Goal: Task Accomplishment & Management: Manage account settings

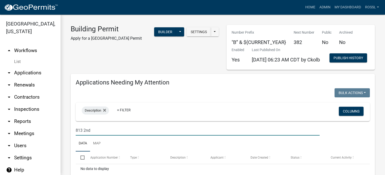
select select "2: 50"
click at [343, 9] on link "My Dashboard" at bounding box center [348, 8] width 31 height 10
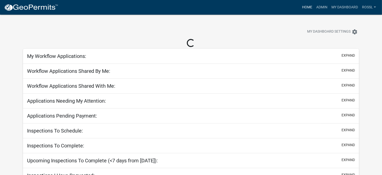
click at [309, 6] on link "Home" at bounding box center [307, 8] width 14 height 10
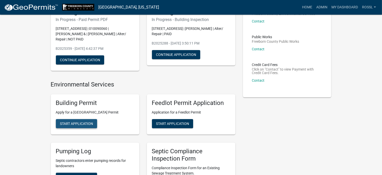
scroll to position [25, 0]
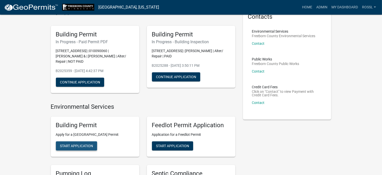
click at [73, 124] on div "Building Permit Apply for a [GEOGRAPHIC_DATA] Permit Start Application" at bounding box center [95, 136] width 88 height 40
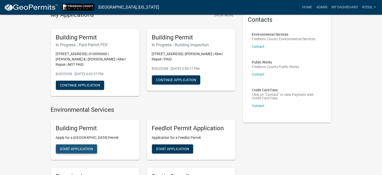
click at [77, 148] on span "Start Application" at bounding box center [76, 149] width 33 height 4
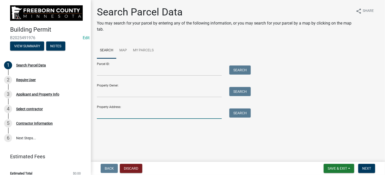
click at [106, 114] on input "Property Address:" at bounding box center [159, 113] width 125 height 10
type input "253 [PERSON_NAME]"
click at [235, 112] on button "Search" at bounding box center [240, 112] width 21 height 9
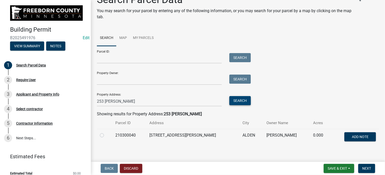
scroll to position [18, 0]
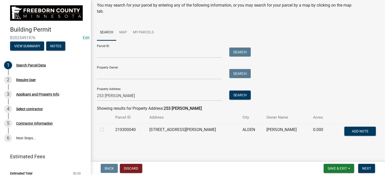
click at [106, 127] on label at bounding box center [106, 127] width 0 height 0
click at [106, 129] on input "radio" at bounding box center [107, 128] width 3 height 3
radio input "true"
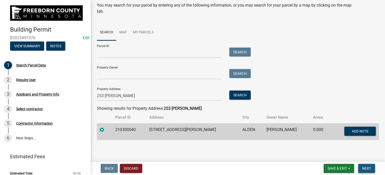
click at [367, 168] on span "Next" at bounding box center [367, 168] width 9 height 4
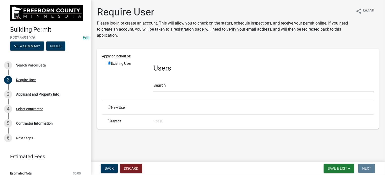
click at [109, 107] on input "radio" at bounding box center [109, 106] width 3 height 3
radio input "true"
radio input "false"
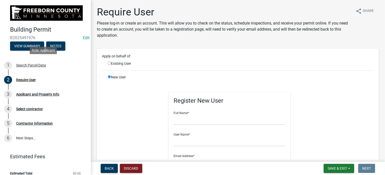
click at [36, 67] on div "1 Search Parcel Data" at bounding box center [43, 65] width 79 height 8
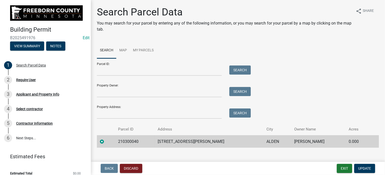
scroll to position [7, 0]
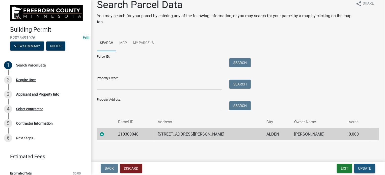
click at [361, 167] on span "Update" at bounding box center [365, 168] width 13 height 4
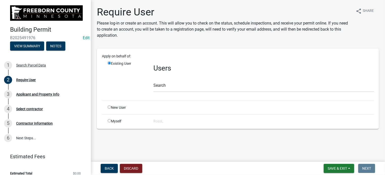
click at [109, 107] on input "radio" at bounding box center [109, 106] width 3 height 3
radio input "true"
radio input "false"
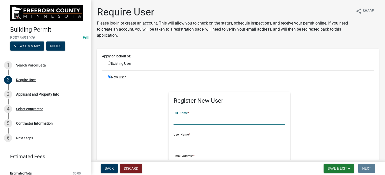
click at [178, 121] on input "text" at bounding box center [230, 119] width 112 height 10
type input "[PERSON_NAME]"
click at [188, 141] on input "text" at bounding box center [230, 141] width 112 height 10
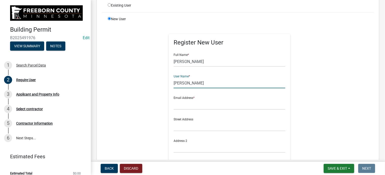
scroll to position [126, 0]
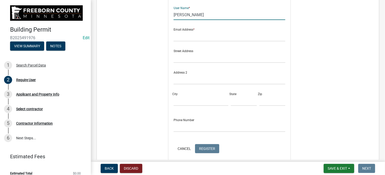
type input "[PERSON_NAME]"
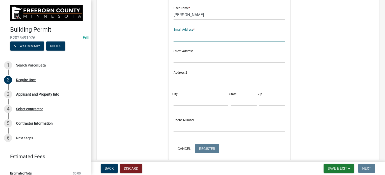
click at [190, 38] on input "text" at bounding box center [230, 36] width 112 height 10
type input "[PERSON_NAME][EMAIL_ADDRESS][PERSON_NAME][DOMAIN_NAME][PERSON_NAME]"
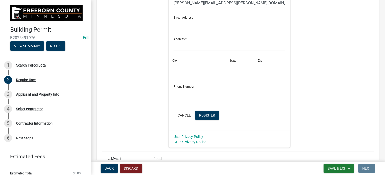
scroll to position [186, 0]
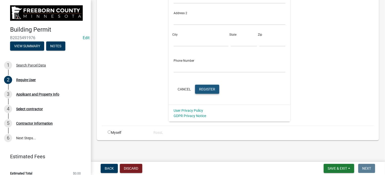
click at [211, 87] on span "Register" at bounding box center [207, 89] width 16 height 4
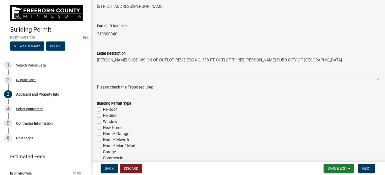
scroll to position [177, 0]
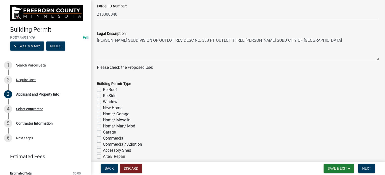
click at [103, 89] on label "Re-Roof" at bounding box center [110, 90] width 14 height 6
click at [103, 89] on input "Re-Roof" at bounding box center [104, 88] width 3 height 3
checkbox input "true"
checkbox input "false"
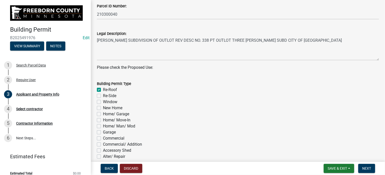
checkbox input "false"
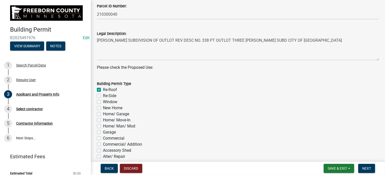
checkbox input "false"
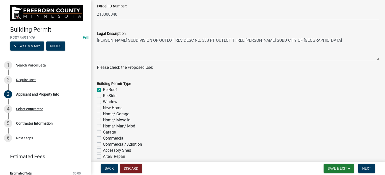
checkbox input "false"
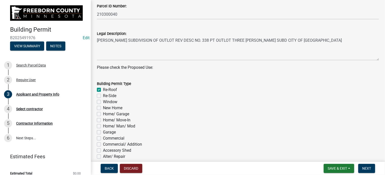
checkbox input "false"
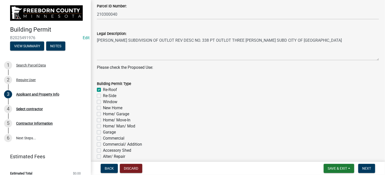
checkbox input "false"
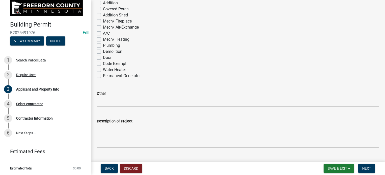
scroll to position [382, 0]
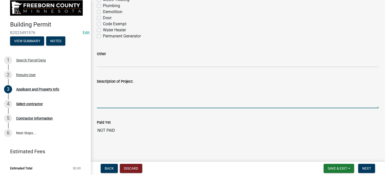
click at [111, 101] on textarea "Description of Project:" at bounding box center [238, 96] width 282 height 24
type textarea "replace with asphalt shingles"
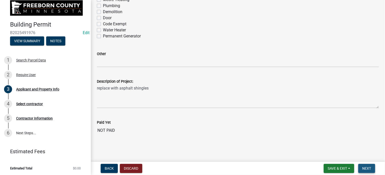
click at [370, 170] on button "Next" at bounding box center [367, 168] width 17 height 9
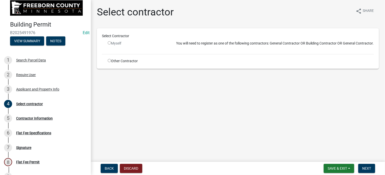
click at [109, 60] on input "radio" at bounding box center [109, 60] width 3 height 3
radio input "true"
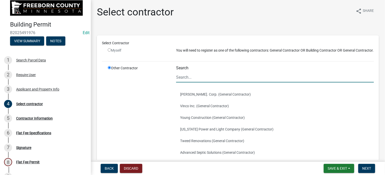
click at [191, 82] on input "Search" at bounding box center [275, 77] width 198 height 10
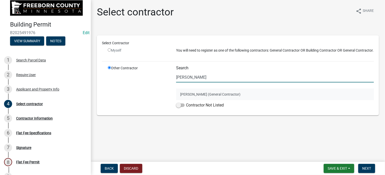
type input "[PERSON_NAME]"
click at [196, 93] on button "[PERSON_NAME] (General Contractor)" at bounding box center [275, 94] width 198 height 12
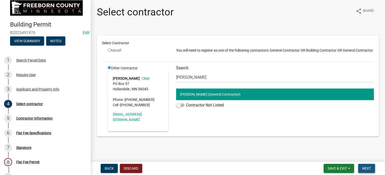
click at [366, 167] on span "Next" at bounding box center [367, 168] width 9 height 4
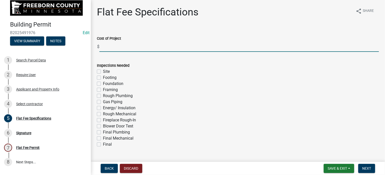
drag, startPoint x: 109, startPoint y: 48, endPoint x: 259, endPoint y: 43, distance: 149.8
click at [110, 48] on input "text" at bounding box center [239, 46] width 280 height 10
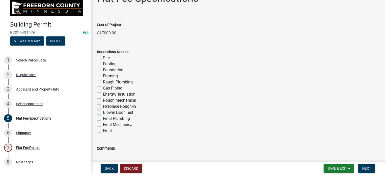
scroll to position [25, 0]
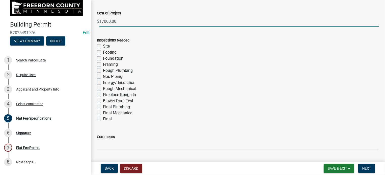
type input "17000"
click at [103, 117] on label "Final" at bounding box center [107, 119] width 9 height 6
click at [103, 117] on input "Final" at bounding box center [104, 117] width 3 height 3
checkbox input "true"
checkbox input "false"
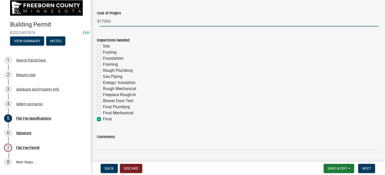
checkbox input "false"
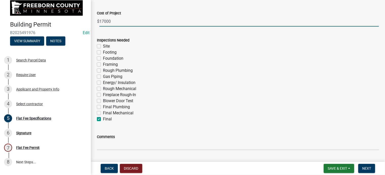
checkbox input "false"
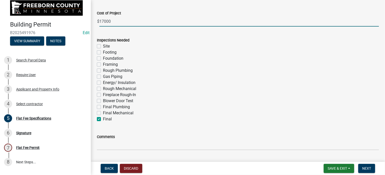
checkbox input "false"
checkbox input "true"
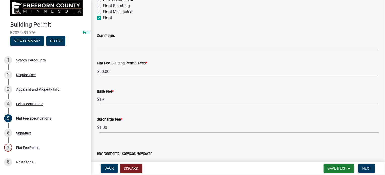
scroll to position [158, 0]
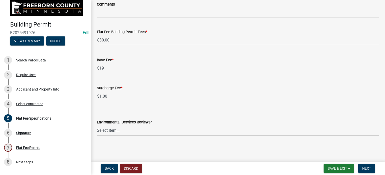
click at [126, 127] on select "Select Item... [PERSON_NAME] [PERSON_NAME] [PERSON_NAME] [PERSON_NAME] [PERSON_…" at bounding box center [238, 130] width 282 height 10
click at [97, 125] on select "Select Item... [PERSON_NAME] [PERSON_NAME] [PERSON_NAME] [PERSON_NAME] [PERSON_…" at bounding box center [238, 130] width 282 height 10
select select "cf5e982a-8fde-449d-bcd8-be8cdfb99374"
click at [144, 147] on main "Flat Fee Specifications share Share Cost of Project $ 17000 Inspections Needed …" at bounding box center [238, 80] width 294 height 160
click at [366, 169] on span "Next" at bounding box center [367, 168] width 9 height 4
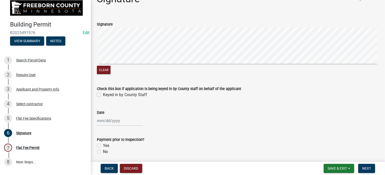
scroll to position [32, 0]
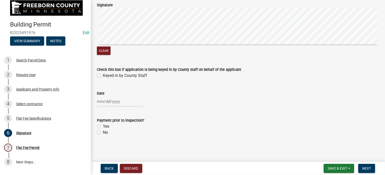
click at [103, 75] on label "Keyed in by County Staff" at bounding box center [125, 75] width 44 height 6
click at [103, 75] on input "Keyed in by County Staff" at bounding box center [104, 73] width 3 height 3
checkbox input "true"
click at [99, 101] on div at bounding box center [120, 101] width 46 height 10
select select "10"
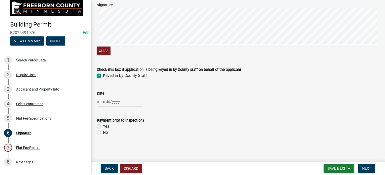
select select "2025"
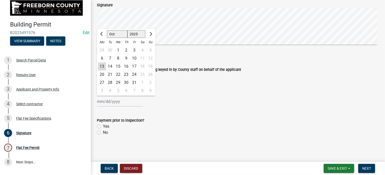
click at [102, 67] on div "13" at bounding box center [102, 66] width 8 height 8
type input "[DATE]"
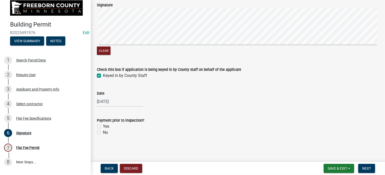
click at [103, 126] on label "Yes" at bounding box center [106, 126] width 6 height 6
click at [103, 126] on input "Yes" at bounding box center [104, 124] width 3 height 3
radio input "true"
click at [369, 169] on span "Next" at bounding box center [367, 168] width 9 height 4
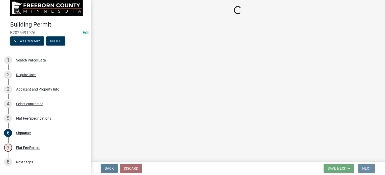
scroll to position [0, 0]
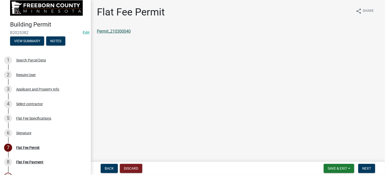
click at [115, 29] on link "Permit_210300040" at bounding box center [114, 31] width 34 height 5
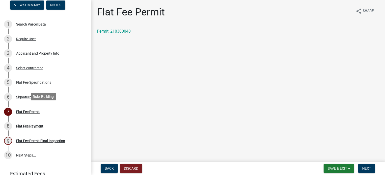
scroll to position [97, 0]
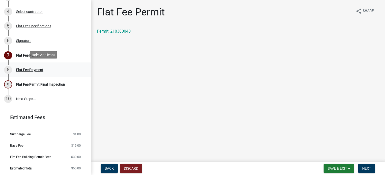
click at [42, 69] on div "Flat Fee Payment" at bounding box center [29, 70] width 27 height 4
click at [368, 169] on span "Next" at bounding box center [367, 168] width 9 height 4
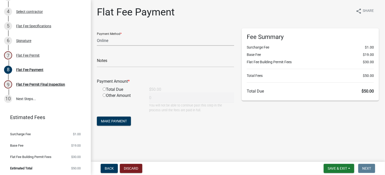
click at [111, 40] on select "Credit Card POS Check Cash Online" at bounding box center [165, 40] width 137 height 10
select select "2: 1"
click at [97, 35] on select "Credit Card POS Check Cash Online" at bounding box center [165, 40] width 137 height 10
click at [111, 63] on input "text" at bounding box center [165, 62] width 137 height 10
type input "pd book#014873"
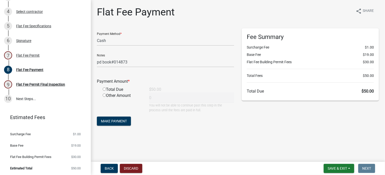
click at [104, 90] on input "radio" at bounding box center [104, 88] width 3 height 3
radio input "true"
type input "50"
click at [118, 120] on span "Make Payment" at bounding box center [114, 121] width 26 height 4
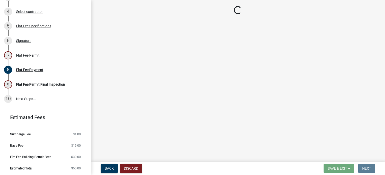
select select "3613e5d6-c0da-40a7-83d4-d5638b2e6124"
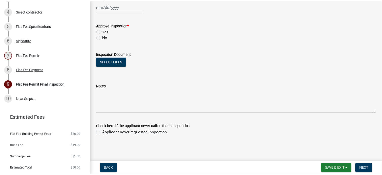
scroll to position [0, 0]
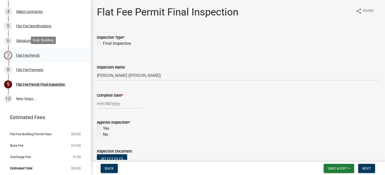
click at [28, 54] on div "Flat Fee Permit" at bounding box center [27, 56] width 23 height 4
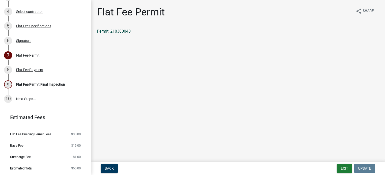
click at [110, 31] on link "Permit_210300040" at bounding box center [114, 31] width 34 height 5
click at [113, 32] on link "Permit_210300040" at bounding box center [114, 31] width 34 height 5
click at [347, 167] on button "Exit" at bounding box center [344, 168] width 15 height 9
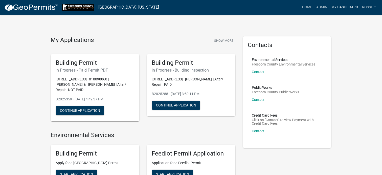
click at [335, 8] on link "My Dashboard" at bounding box center [344, 8] width 31 height 10
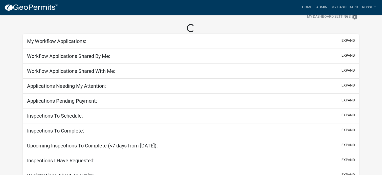
scroll to position [37, 0]
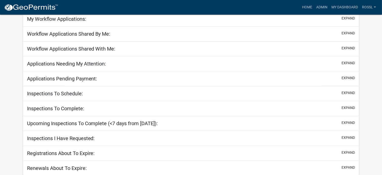
select select "2: 50"
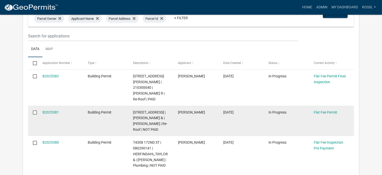
scroll to position [163, 0]
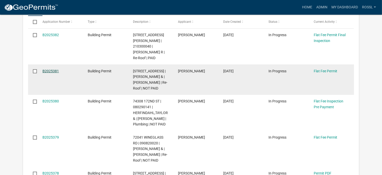
click at [53, 69] on link "B2025381" at bounding box center [50, 71] width 16 height 4
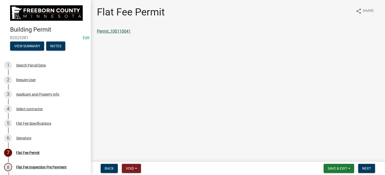
click at [118, 32] on link "Permit_100110041" at bounding box center [114, 31] width 34 height 5
click at [347, 167] on span "Save & Exit" at bounding box center [337, 168] width 19 height 4
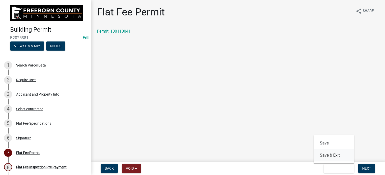
click at [337, 156] on button "Save & Exit" at bounding box center [334, 155] width 40 height 12
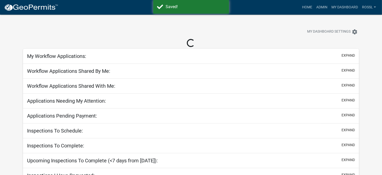
scroll to position [37, 0]
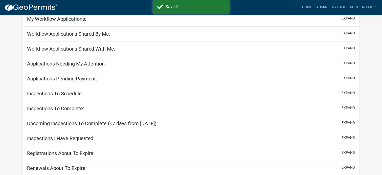
select select "2: 50"
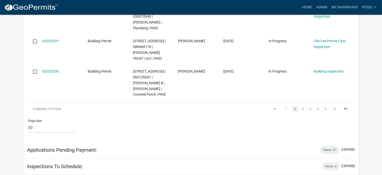
scroll to position [1954, 0]
click at [305, 106] on link "2" at bounding box center [302, 109] width 6 height 6
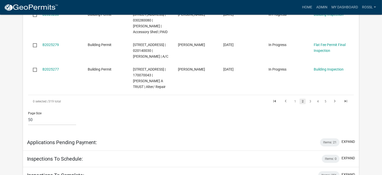
scroll to position [1885, 0]
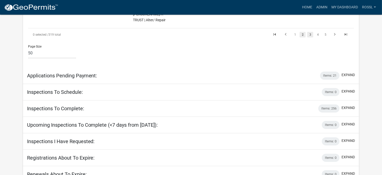
click at [309, 37] on link "3" at bounding box center [310, 35] width 6 height 6
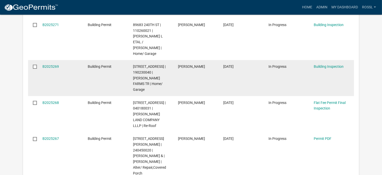
scroll to position [376, 0]
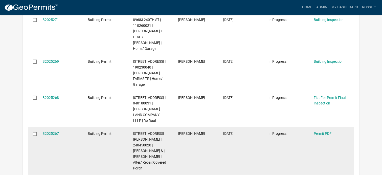
click at [51, 131] on div "B2025267" at bounding box center [59, 134] width 35 height 6
click at [51, 131] on link "B2025267" at bounding box center [50, 133] width 16 height 4
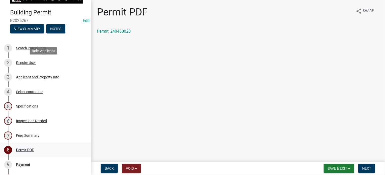
scroll to position [51, 0]
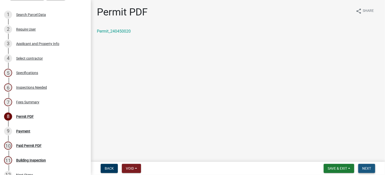
click at [371, 165] on button "Next" at bounding box center [367, 168] width 17 height 9
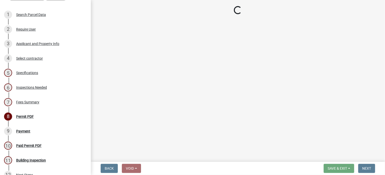
select select "3: 3"
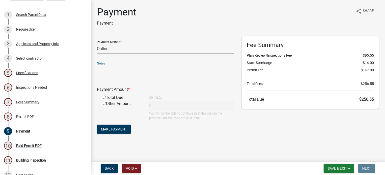
click at [111, 68] on input "text" at bounding box center [165, 70] width 137 height 10
type input "pd [DATE]"
click at [103, 97] on input "radio" at bounding box center [104, 96] width 3 height 3
radio input "true"
type input "256.55"
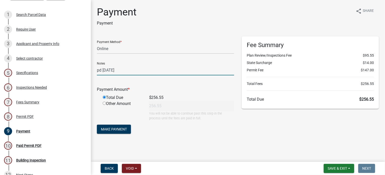
click at [133, 70] on input "pd [DATE]" at bounding box center [165, 70] width 137 height 10
type input "pd [DATE] auth code 826913"
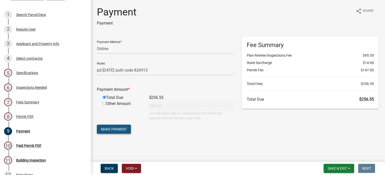
click at [128, 129] on button "Make Payment" at bounding box center [114, 129] width 34 height 9
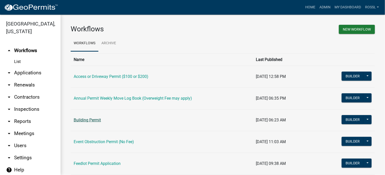
click at [97, 119] on link "Building Permit" at bounding box center [87, 119] width 27 height 5
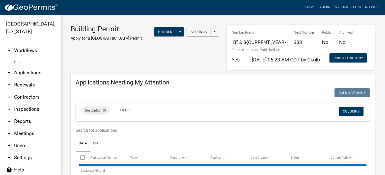
select select "2: 50"
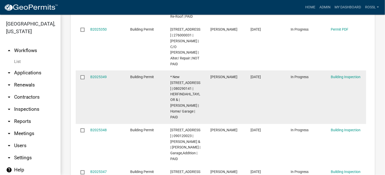
scroll to position [1364, 0]
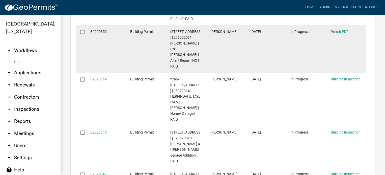
click at [95, 34] on link "B2025350" at bounding box center [98, 32] width 16 height 4
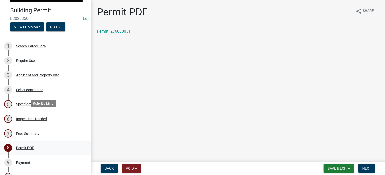
scroll to position [51, 0]
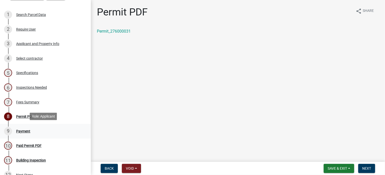
click at [31, 130] on div "9 Payment" at bounding box center [43, 131] width 79 height 8
click at [27, 130] on div "Payment" at bounding box center [23, 131] width 14 height 4
click at [365, 167] on span "Next" at bounding box center [367, 168] width 9 height 4
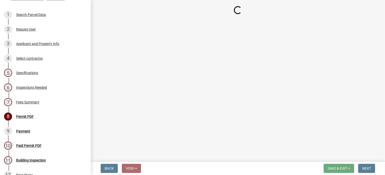
select select "3: 3"
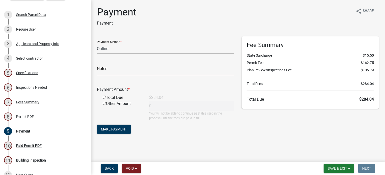
click at [107, 70] on input "text" at bounding box center [165, 70] width 137 height 10
type input "pd 1/13/25 auth code 826913"
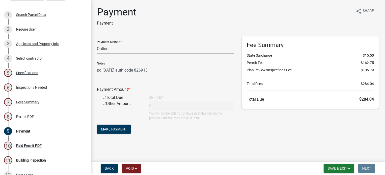
click at [105, 97] on input "radio" at bounding box center [104, 96] width 3 height 3
radio input "true"
type input "284.04"
click at [104, 103] on input "radio" at bounding box center [104, 103] width 3 height 3
radio input "true"
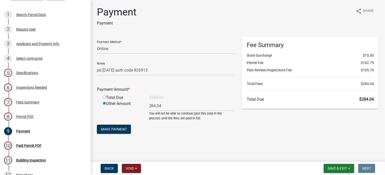
click at [104, 97] on input "radio" at bounding box center [104, 96] width 3 height 3
radio input "true"
radio input "false"
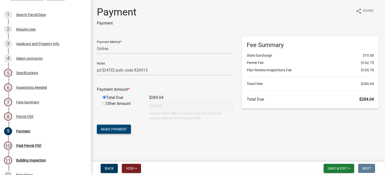
click at [108, 127] on span "Make Payment" at bounding box center [114, 129] width 26 height 4
click at [337, 169] on span "Save & Exit" at bounding box center [337, 168] width 19 height 4
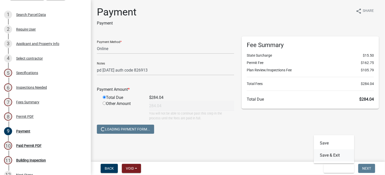
click at [332, 154] on button "Save & Exit" at bounding box center [334, 155] width 40 height 12
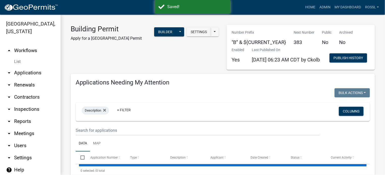
select select "2: 50"
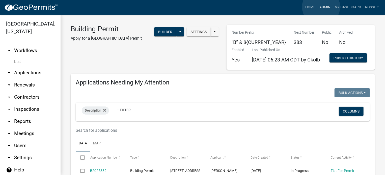
click at [321, 7] on link "Admin" at bounding box center [325, 8] width 15 height 10
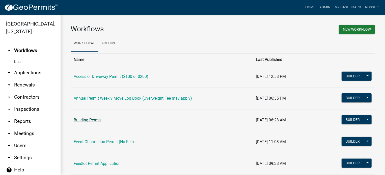
click at [89, 121] on link "Building Permit" at bounding box center [87, 119] width 27 height 5
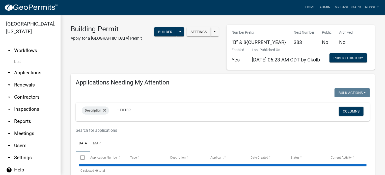
select select "2: 50"
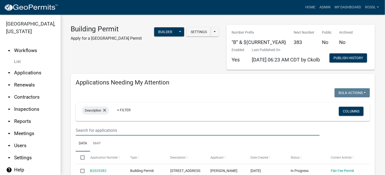
click at [106, 135] on input "text" at bounding box center [198, 130] width 244 height 10
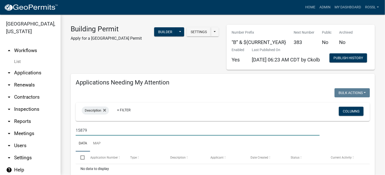
type input "15879"
click at [130, 151] on ul "Data Map" at bounding box center [223, 143] width 294 height 16
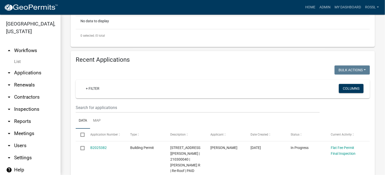
scroll to position [152, 0]
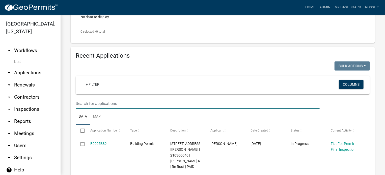
click at [95, 109] on input "text" at bounding box center [198, 103] width 244 height 10
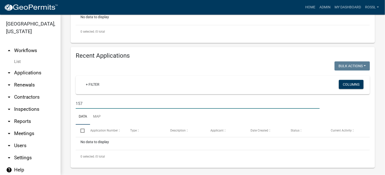
type input "15"
select select "2: 50"
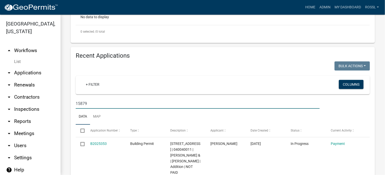
scroll to position [202, 0]
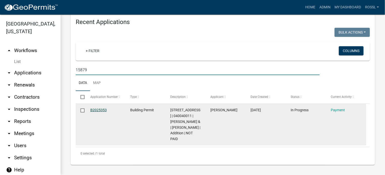
type input "15879"
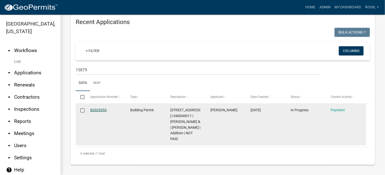
click at [96, 110] on link "B2025353" at bounding box center [98, 110] width 16 height 4
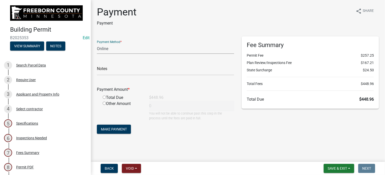
click at [106, 50] on select "Credit Card POS Check Cash Online" at bounding box center [165, 48] width 137 height 10
select select "1: 0"
click at [97, 43] on select "Credit Card POS Check Cash Online" at bounding box center [165, 48] width 137 height 10
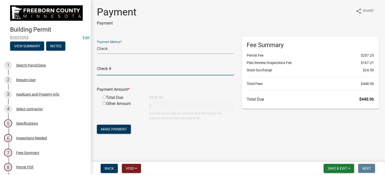
click at [121, 69] on input "text" at bounding box center [165, 70] width 137 height 10
type input "6507"
click at [104, 97] on input "radio" at bounding box center [104, 96] width 3 height 3
radio input "true"
type input "448.96"
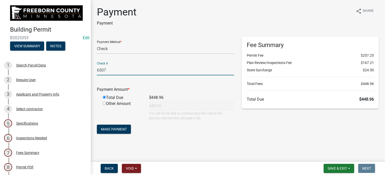
click at [111, 69] on input "6507" at bounding box center [165, 70] width 137 height 10
click at [106, 70] on input "6507 book#014872" at bounding box center [165, 70] width 137 height 10
type input "6507 book#014872"
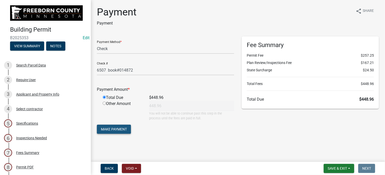
click at [118, 130] on span "Make Payment" at bounding box center [114, 129] width 26 height 4
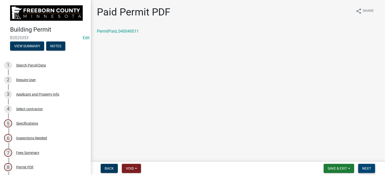
click at [371, 167] on span "Next" at bounding box center [367, 168] width 9 height 4
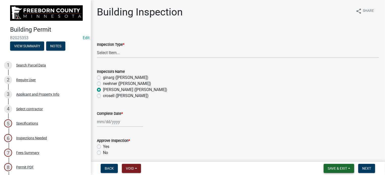
click at [347, 167] on button "Save & Exit" at bounding box center [339, 168] width 31 height 9
click at [336, 157] on button "Save & Exit" at bounding box center [334, 155] width 40 height 12
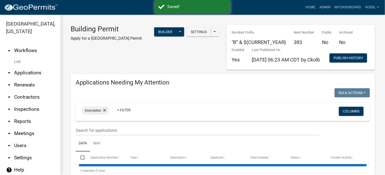
select select "2: 50"
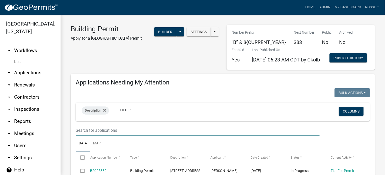
click at [111, 135] on input "text" at bounding box center [198, 130] width 244 height 10
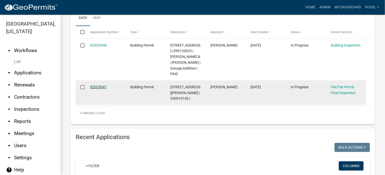
scroll to position [126, 0]
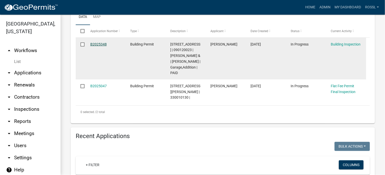
type input "ruble"
click at [103, 46] on link "B2025348" at bounding box center [98, 44] width 16 height 4
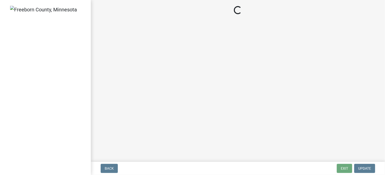
select select "24c4516e-7a9f-48a4-a0b5-6d857a377a6e"
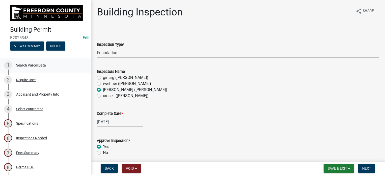
click at [37, 65] on div "Search Parcel Data" at bounding box center [31, 65] width 30 height 4
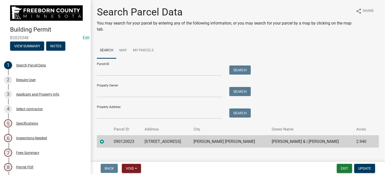
scroll to position [7, 0]
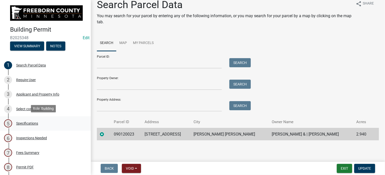
click at [28, 123] on div "Specifications" at bounding box center [27, 123] width 22 height 4
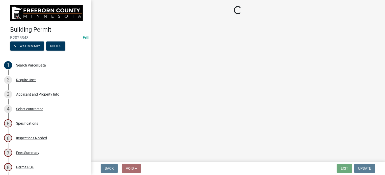
select select "cf5e982a-8fde-449d-bcd8-be8cdfb99374"
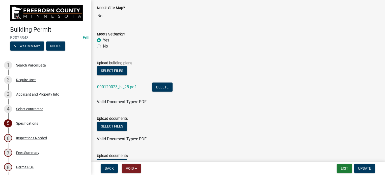
scroll to position [556, 0]
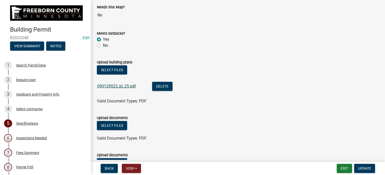
click at [120, 86] on link "090120023_bl_25.pdf" at bounding box center [116, 86] width 39 height 5
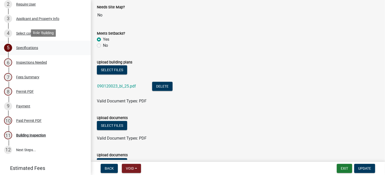
scroll to position [76, 0]
click at [28, 119] on div "Paid Permit PDF" at bounding box center [29, 120] width 26 height 4
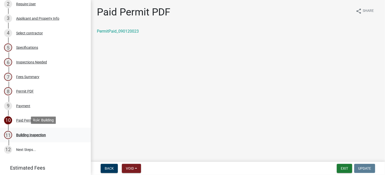
click at [34, 134] on div "Building Inspection" at bounding box center [31, 135] width 30 height 4
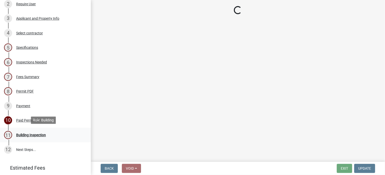
select select "24c4516e-7a9f-48a4-a0b5-6d857a377a6e"
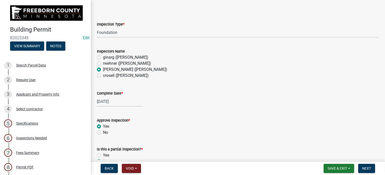
scroll to position [101, 0]
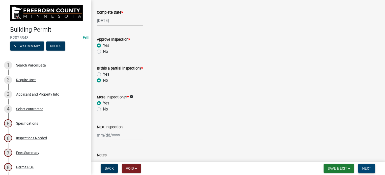
click at [367, 169] on span "Next" at bounding box center [367, 168] width 9 height 4
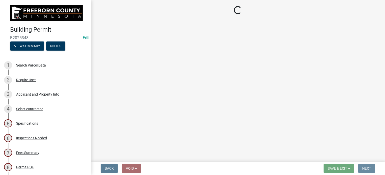
scroll to position [0, 0]
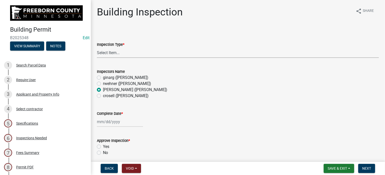
click at [103, 53] on select "Select Item... Footings Foundation Rough Plumbing Rough Mechanical Framing Gas …" at bounding box center [238, 52] width 282 height 10
click at [97, 47] on select "Select Item... Footings Foundation Rough Plumbing Rough Mechanical Framing Gas …" at bounding box center [238, 52] width 282 height 10
select select "8db2c0cf-3181-45d2-8b43-567b2b747cb3"
select select "10"
select select "2025"
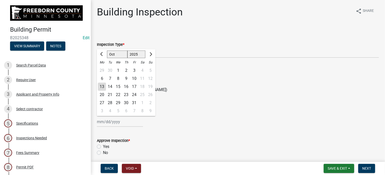
click at [109, 120] on div "Jan Feb Mar Apr May Jun Jul Aug Sep Oct Nov Dec 1525 1526 1527 1528 1529 1530 1…" at bounding box center [120, 121] width 46 height 10
click at [103, 87] on div "13" at bounding box center [102, 87] width 8 height 8
type input "[DATE]"
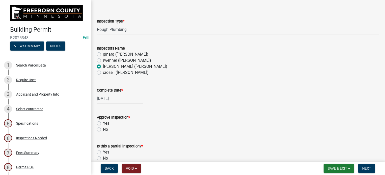
scroll to position [51, 0]
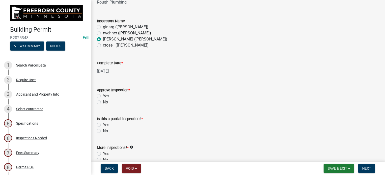
click at [103, 97] on label "Yes" at bounding box center [106, 96] width 6 height 6
click at [103, 96] on input "Yes" at bounding box center [104, 94] width 3 height 3
radio input "true"
click at [103, 131] on label "No" at bounding box center [105, 131] width 5 height 6
click at [103, 131] on input "No" at bounding box center [104, 129] width 3 height 3
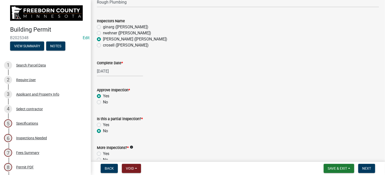
radio input "true"
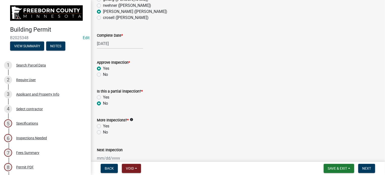
scroll to position [126, 0]
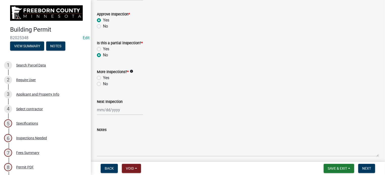
click at [103, 78] on label "Yes" at bounding box center [106, 78] width 6 height 6
click at [103, 78] on input "Yes" at bounding box center [104, 76] width 3 height 3
radio input "true"
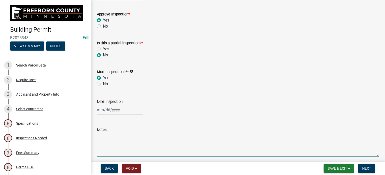
click at [125, 146] on textarea "Notes" at bounding box center [238, 145] width 282 height 24
type textarea "5psi UG dwv ok Jim Dudes"
click at [329, 166] on span "Save & Exit" at bounding box center [337, 168] width 19 height 4
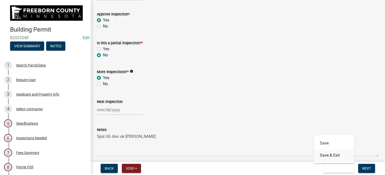
click at [326, 153] on button "Save & Exit" at bounding box center [334, 155] width 40 height 12
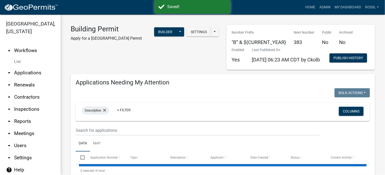
select select "2: 50"
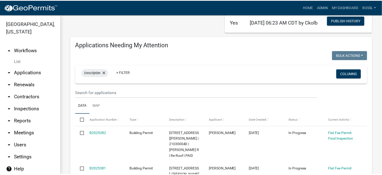
scroll to position [76, 0]
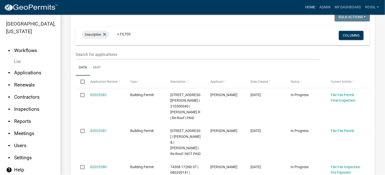
click at [307, 6] on link "Home" at bounding box center [311, 8] width 14 height 10
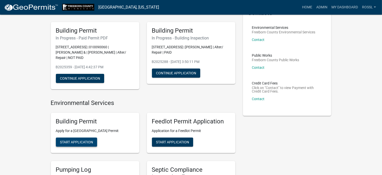
scroll to position [51, 0]
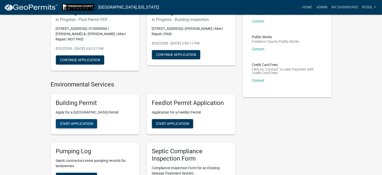
click at [60, 122] on span "Start Application" at bounding box center [76, 123] width 33 height 4
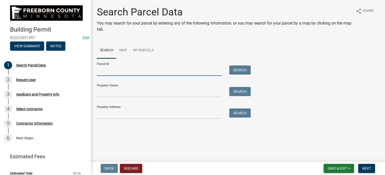
click at [108, 72] on input "Parcel ID:" at bounding box center [159, 70] width 125 height 10
type input "7"
click at [104, 114] on input "Property Address:" at bounding box center [159, 113] width 125 height 10
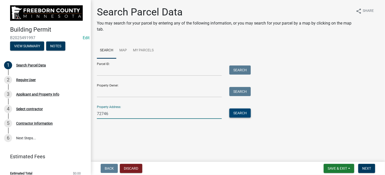
type input "72746"
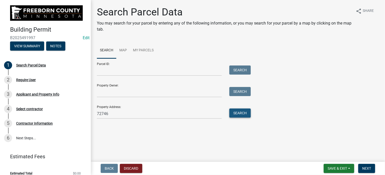
click at [247, 111] on button "Search" at bounding box center [240, 112] width 21 height 9
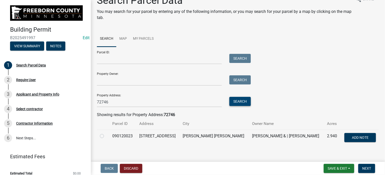
scroll to position [18, 0]
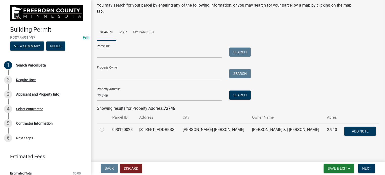
click at [106, 127] on label at bounding box center [106, 127] width 0 height 0
click at [106, 130] on input "radio" at bounding box center [107, 128] width 3 height 3
radio input "true"
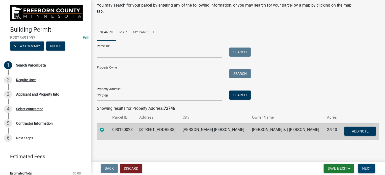
click at [369, 168] on span "Next" at bounding box center [367, 168] width 9 height 4
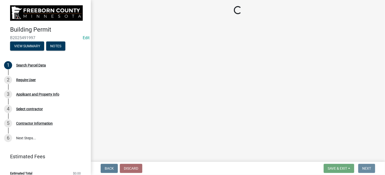
scroll to position [0, 0]
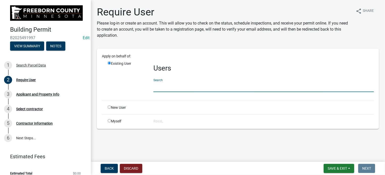
click at [170, 86] on input "text" at bounding box center [264, 87] width 221 height 10
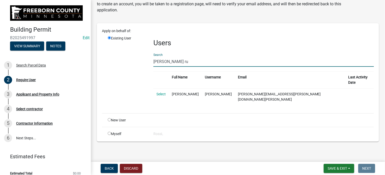
scroll to position [16, 0]
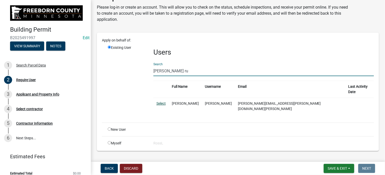
type input "grady ru"
click at [162, 101] on link "Select" at bounding box center [161, 103] width 9 height 4
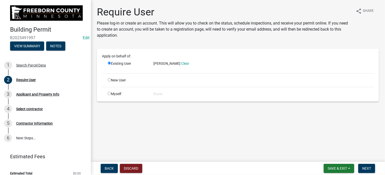
scroll to position [0, 0]
click at [364, 169] on span "Next" at bounding box center [367, 168] width 9 height 4
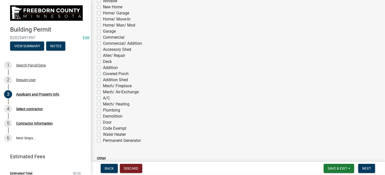
scroll to position [278, 0]
click at [102, 109] on div "Plumbing" at bounding box center [238, 110] width 282 height 6
click at [103, 108] on label "Plumbing" at bounding box center [111, 110] width 17 height 6
click at [103, 108] on input "Plumbing" at bounding box center [104, 108] width 3 height 3
checkbox input "true"
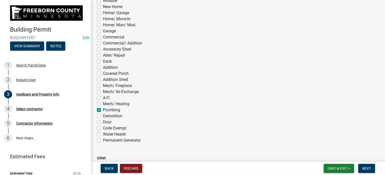
checkbox input "false"
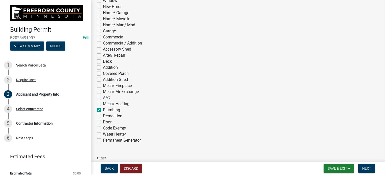
checkbox input "false"
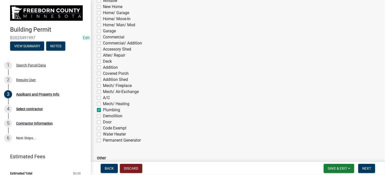
checkbox input "false"
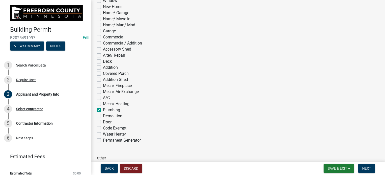
checkbox input "false"
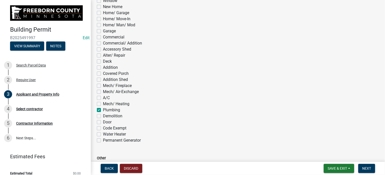
checkbox input "true"
checkbox input "false"
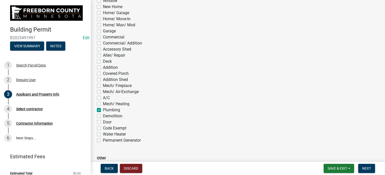
checkbox input "false"
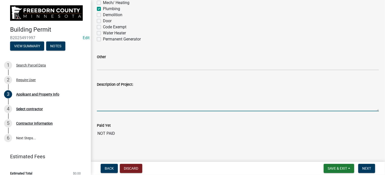
click at [100, 104] on textarea "Description of Project:" at bounding box center [238, 99] width 282 height 24
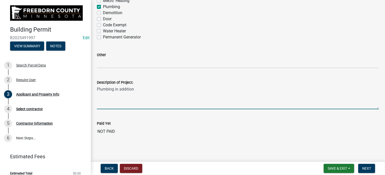
scroll to position [382, 0]
type textarea "Plumbing in addition"
click at [369, 169] on span "Next" at bounding box center [367, 168] width 9 height 4
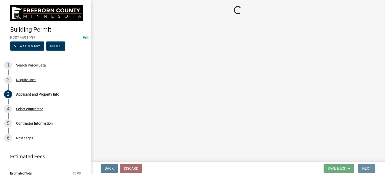
scroll to position [0, 0]
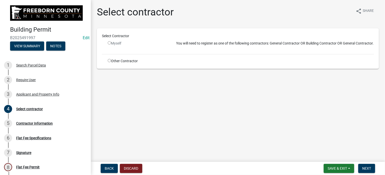
click at [110, 59] on input "radio" at bounding box center [109, 60] width 3 height 3
radio input "true"
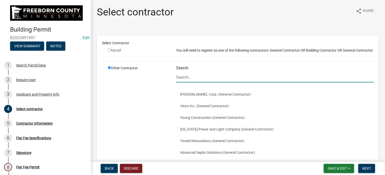
click at [196, 82] on input "Search" at bounding box center [275, 77] width 198 height 10
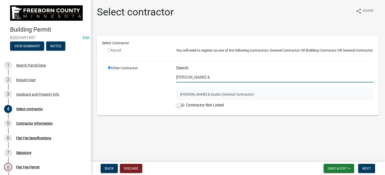
type input "jim &"
click at [193, 92] on button "Jim & Dudes (General Contractor)" at bounding box center [275, 94] width 198 height 12
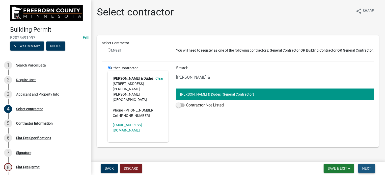
click at [364, 168] on span "Next" at bounding box center [367, 168] width 9 height 4
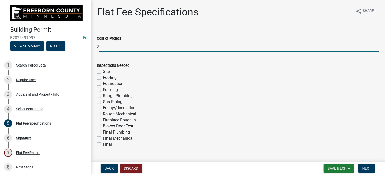
click at [105, 46] on input "text" at bounding box center [239, 46] width 280 height 10
type input "7500"
click at [103, 96] on label "Rough Plumbing" at bounding box center [118, 96] width 30 height 6
click at [103, 96] on input "Rough Plumbing" at bounding box center [104, 94] width 3 height 3
checkbox input "true"
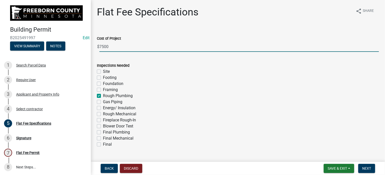
checkbox input "false"
checkbox input "true"
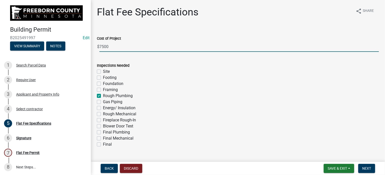
checkbox input "false"
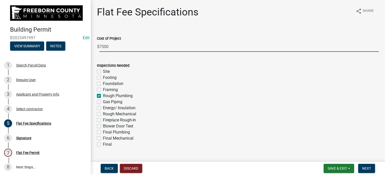
checkbox input "false"
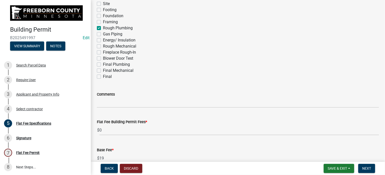
scroll to position [76, 0]
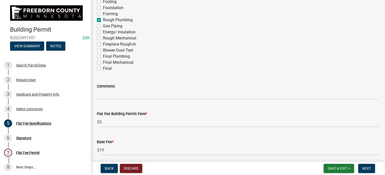
click at [103, 67] on label "Final" at bounding box center [107, 68] width 9 height 6
click at [103, 67] on input "Final" at bounding box center [104, 66] width 3 height 3
checkbox input "true"
checkbox input "false"
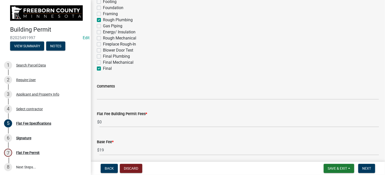
checkbox input "false"
checkbox input "true"
checkbox input "false"
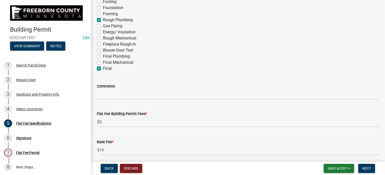
checkbox input "false"
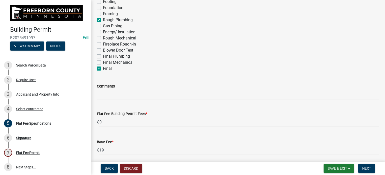
checkbox input "true"
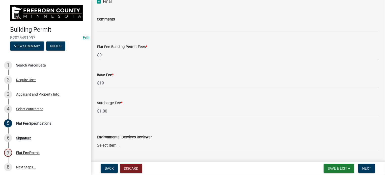
scroll to position [152, 0]
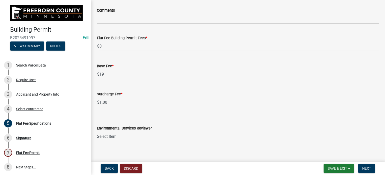
click at [108, 46] on input "0" at bounding box center [239, 46] width 280 height 10
type input "18"
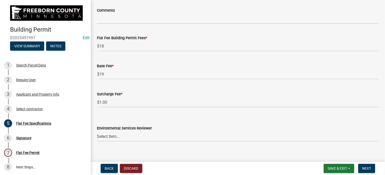
click at [135, 110] on wm-data-entity-input "Surcharge Fee * $ 1.00" at bounding box center [238, 98] width 282 height 28
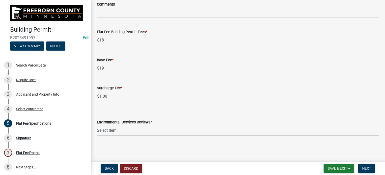
click at [110, 132] on select "Select Item... [PERSON_NAME] [PERSON_NAME] [PERSON_NAME] [PERSON_NAME] [PERSON_…" at bounding box center [238, 130] width 282 height 10
click at [97, 125] on select "Select Item... [PERSON_NAME] [PERSON_NAME] [PERSON_NAME] [PERSON_NAME] [PERSON_…" at bounding box center [238, 130] width 282 height 10
select select "cf5e982a-8fde-449d-bcd8-be8cdfb99374"
click at [127, 112] on div "Environmental Services Reviewer Select Item... Rachel Wehner Craig Rosell Mark …" at bounding box center [238, 121] width 282 height 30
click at [370, 167] on span "Next" at bounding box center [367, 168] width 9 height 4
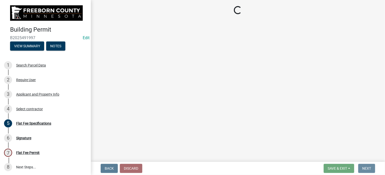
scroll to position [0, 0]
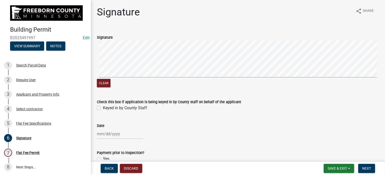
click at [96, 108] on div "Check this box if application is being keyed in by County staff on behalf of th…" at bounding box center [238, 102] width 290 height 18
click at [103, 107] on label "Keyed in by County Staff" at bounding box center [125, 108] width 44 height 6
click at [103, 107] on input "Keyed in by County Staff" at bounding box center [104, 106] width 3 height 3
checkbox input "true"
click at [106, 134] on div at bounding box center [120, 134] width 46 height 10
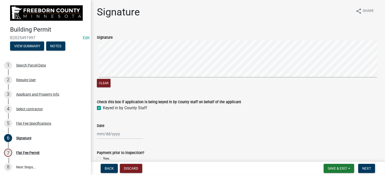
select select "10"
select select "2025"
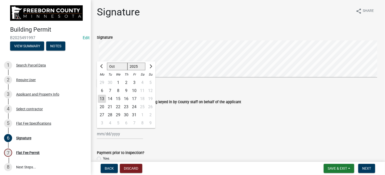
click at [103, 99] on div "13" at bounding box center [102, 99] width 8 height 8
type input "[DATE]"
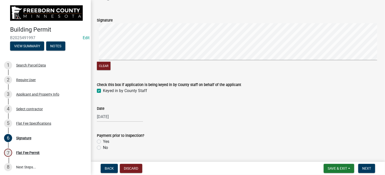
scroll to position [32, 0]
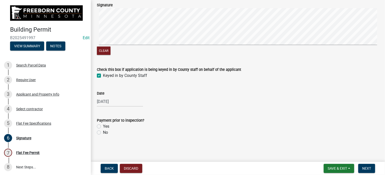
click at [103, 131] on label "No" at bounding box center [105, 132] width 5 height 6
click at [103, 131] on input "No" at bounding box center [104, 130] width 3 height 3
radio input "true"
click at [366, 169] on span "Next" at bounding box center [367, 168] width 9 height 4
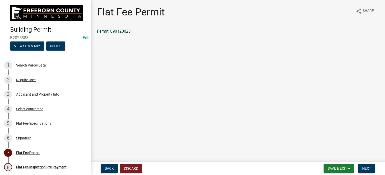
click at [114, 32] on link "Permit_090120023" at bounding box center [114, 31] width 34 height 5
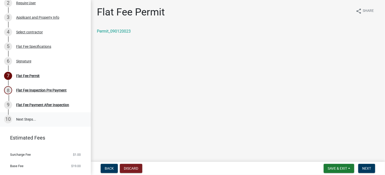
scroll to position [97, 0]
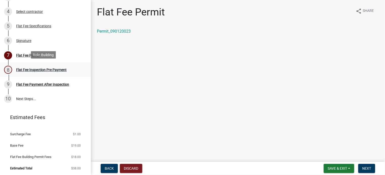
click at [42, 68] on div "Flat Fee Inspection Pre Payment" at bounding box center [41, 70] width 51 height 4
click at [365, 167] on span "Next" at bounding box center [367, 168] width 9 height 4
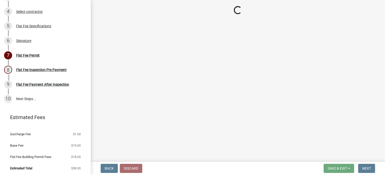
select select "3613e5d6-c0da-40a7-83d4-d5638b2e6124"
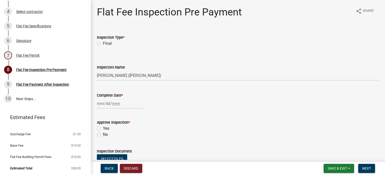
scroll to position [76, 0]
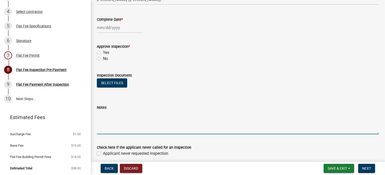
click at [117, 127] on textarea "Notes" at bounding box center [238, 122] width 282 height 24
click at [97, 114] on textarea "Dwv UG 5psi" at bounding box center [238, 122] width 282 height 24
click at [104, 113] on textarea "10?10 & 10?13/25Dwv UG 5psi" at bounding box center [238, 122] width 282 height 24
click at [108, 113] on textarea "10/10 & 10?13/25Dwv UG 5psi" at bounding box center [238, 122] width 282 height 24
click at [133, 113] on textarea "10/10Main RI & 10?13/25Dwv UG 5psi" at bounding box center [238, 122] width 282 height 24
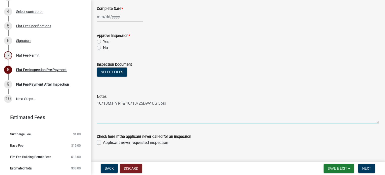
scroll to position [97, 0]
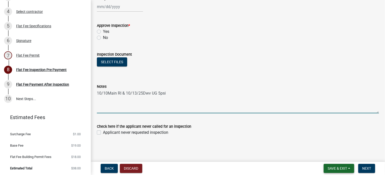
type textarea "10/10Main RI & 10/13/25Dwv UG 5psi"
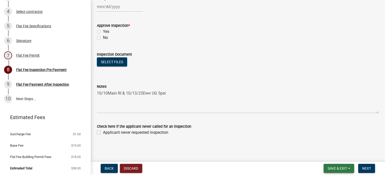
click at [335, 167] on span "Save & Exit" at bounding box center [337, 168] width 19 height 4
click at [335, 154] on button "Save & Exit" at bounding box center [334, 155] width 40 height 12
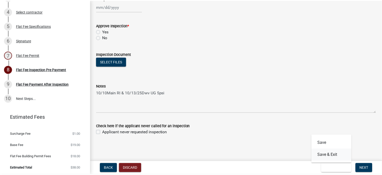
scroll to position [0, 0]
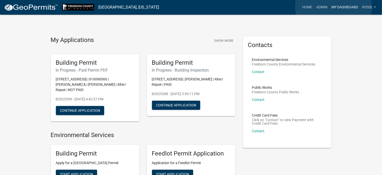
click at [333, 7] on link "My Dashboard" at bounding box center [344, 8] width 31 height 10
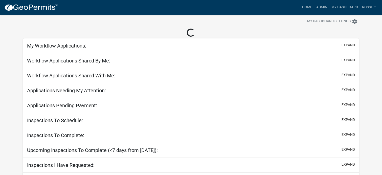
scroll to position [37, 0]
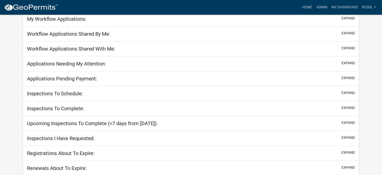
select select "2: 50"
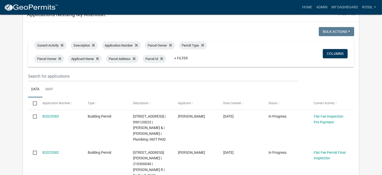
scroll to position [62, 0]
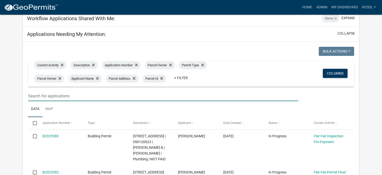
click at [52, 95] on input "text" at bounding box center [163, 96] width 270 height 10
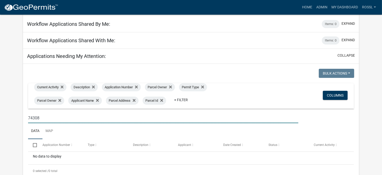
scroll to position [37, 0]
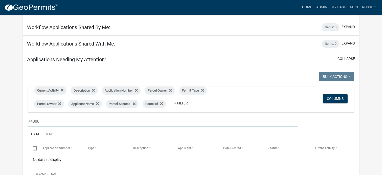
type input "74308"
click at [310, 6] on link "Home" at bounding box center [307, 8] width 14 height 10
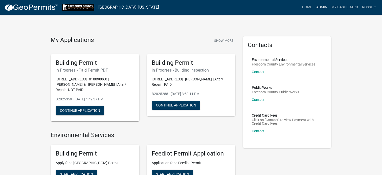
click at [323, 7] on link "Admin" at bounding box center [321, 8] width 15 height 10
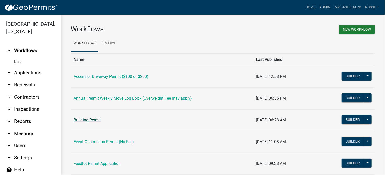
click at [85, 120] on link "Building Permit" at bounding box center [87, 119] width 27 height 5
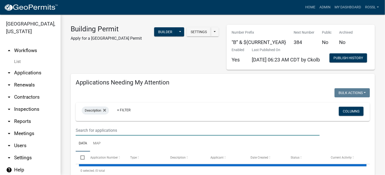
select select "2: 50"
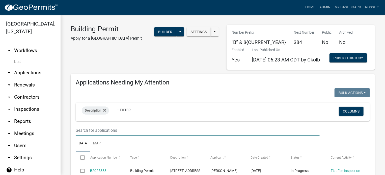
click at [95, 135] on input "text" at bounding box center [198, 130] width 244 height 10
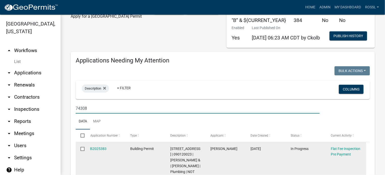
scroll to position [51, 0]
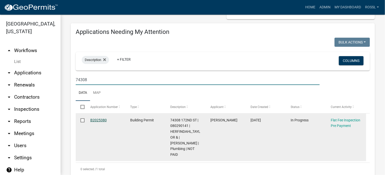
type input "74308"
click at [95, 122] on link "B2025380" at bounding box center [98, 120] width 16 height 4
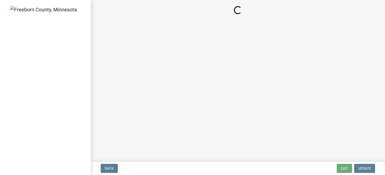
select select "3613e5d6-c0da-40a7-83d4-d5638b2e6124"
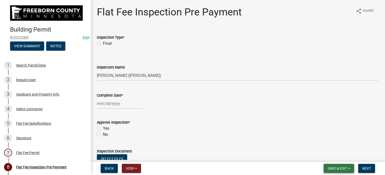
click at [332, 165] on button "Save & Exit" at bounding box center [339, 168] width 31 height 9
click at [326, 155] on button "Save & Exit" at bounding box center [334, 155] width 40 height 12
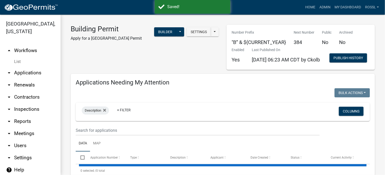
select select "2: 50"
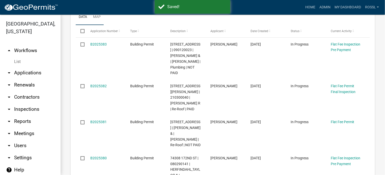
scroll to position [76, 0]
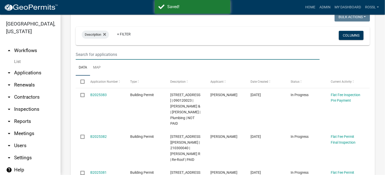
click at [91, 60] on input "text" at bounding box center [198, 54] width 244 height 10
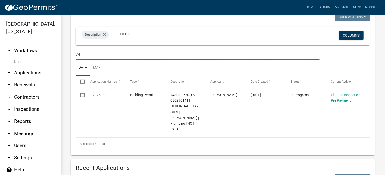
type input "7"
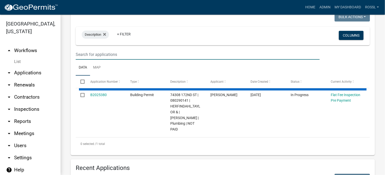
select select "2: 50"
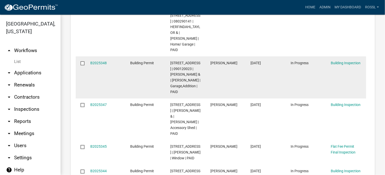
scroll to position [1465, 0]
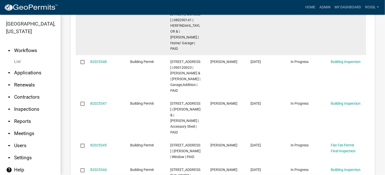
click at [96, 10] on link "B2025349" at bounding box center [98, 8] width 16 height 4
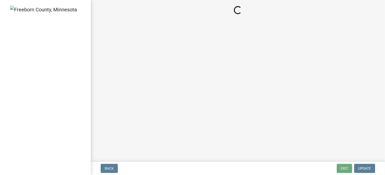
select select "24c4516e-7a9f-48a4-a0b5-6d857a377a6e"
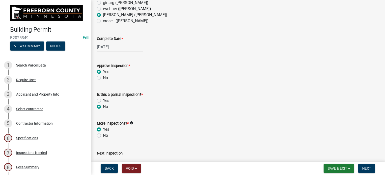
scroll to position [76, 0]
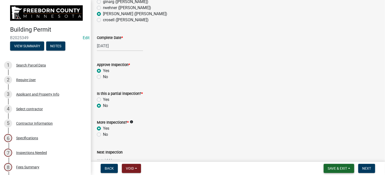
click at [344, 168] on span "Save & Exit" at bounding box center [337, 168] width 19 height 4
click at [337, 155] on button "Save & Exit" at bounding box center [334, 155] width 40 height 12
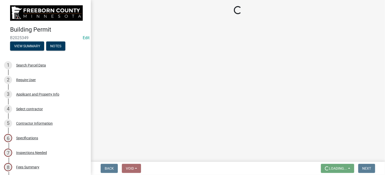
scroll to position [0, 0]
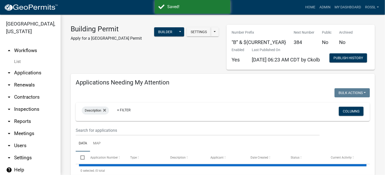
select select "2: 50"
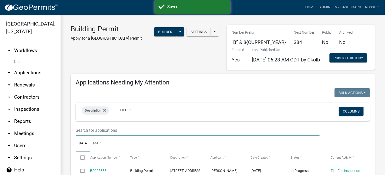
drag, startPoint x: 112, startPoint y: 149, endPoint x: 113, endPoint y: 146, distance: 2.7
click at [113, 135] on input "text" at bounding box center [198, 130] width 244 height 10
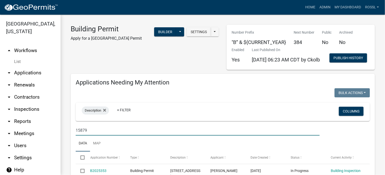
scroll to position [25, 0]
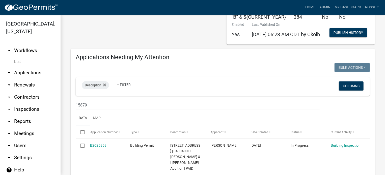
type input "15879"
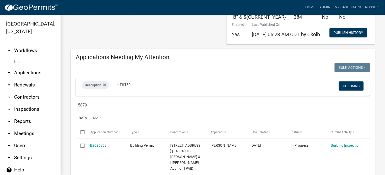
click at [148, 126] on ul "Data Map" at bounding box center [223, 118] width 294 height 16
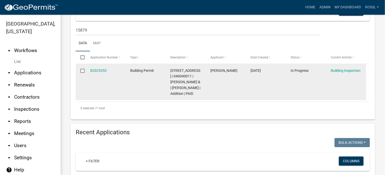
scroll to position [101, 0]
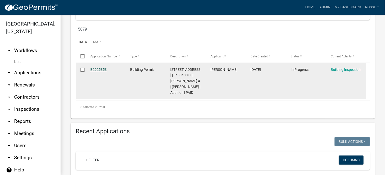
click at [100, 71] on link "B2025353" at bounding box center [98, 69] width 16 height 4
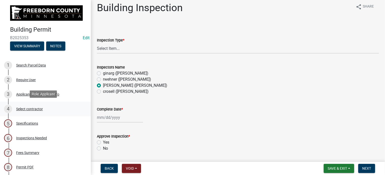
scroll to position [1, 0]
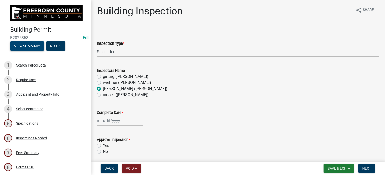
click at [22, 46] on button "View Summary" at bounding box center [27, 45] width 34 height 9
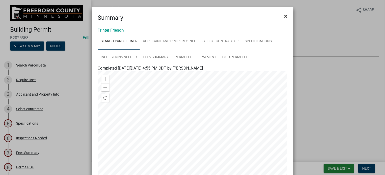
click at [284, 15] on span "×" at bounding box center [285, 16] width 3 height 7
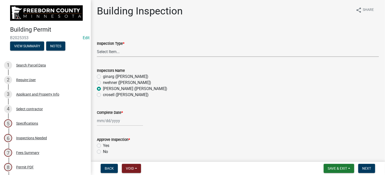
click at [108, 52] on select "Select Item... Footings Foundation Rough Plumbing Rough Mechanical Framing Gas …" at bounding box center [238, 51] width 282 height 10
click at [97, 46] on select "Select Item... Footings Foundation Rough Plumbing Rough Mechanical Framing Gas …" at bounding box center [238, 51] width 282 height 10
select select "306567ba-5481-4577-869f-56a75bb08b28"
click at [101, 120] on div at bounding box center [120, 120] width 46 height 10
select select "10"
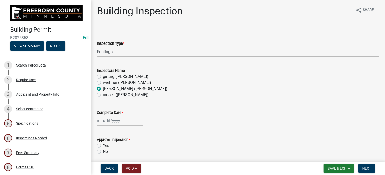
select select "2025"
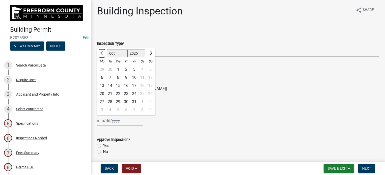
click at [102, 53] on span "Previous month" at bounding box center [102, 53] width 4 height 4
select select "9"
click at [127, 94] on div "25" at bounding box center [126, 94] width 8 height 8
type input "[DATE]"
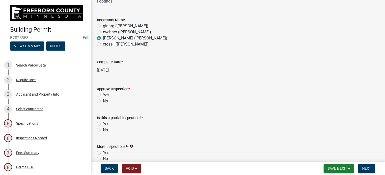
scroll to position [102, 0]
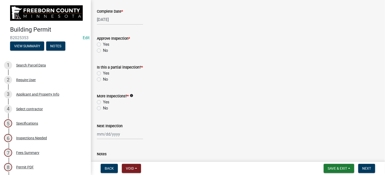
click at [103, 42] on label "Yes" at bounding box center [106, 44] width 6 height 6
click at [103, 42] on input "Yes" at bounding box center [104, 42] width 3 height 3
radio input "true"
click at [103, 80] on label "No" at bounding box center [105, 79] width 5 height 6
click at [103, 80] on input "No" at bounding box center [104, 77] width 3 height 3
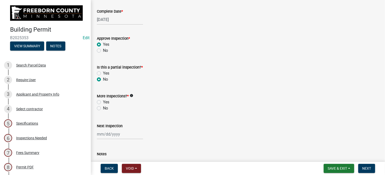
radio input "true"
click at [103, 102] on label "Yes" at bounding box center [106, 102] width 6 height 6
click at [103, 102] on input "Yes" at bounding box center [104, 100] width 3 height 3
radio input "true"
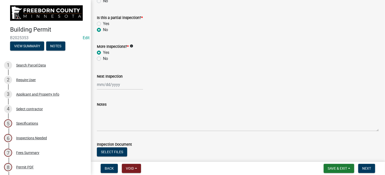
scroll to position [153, 0]
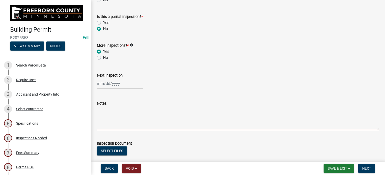
click at [116, 118] on textarea "Notes" at bounding box center [238, 118] width 282 height 24
type textarea "appears ok solid dry bottom 2 #4 bar"
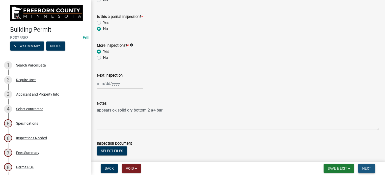
click at [363, 168] on span "Next" at bounding box center [367, 168] width 9 height 4
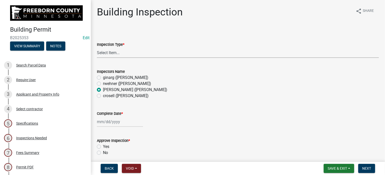
click at [104, 53] on select "Select Item... Footings Foundation Rough Plumbing Rough Mechanical Framing Gas …" at bounding box center [238, 52] width 282 height 10
click at [97, 47] on select "Select Item... Footings Foundation Rough Plumbing Rough Mechanical Framing Gas …" at bounding box center [238, 52] width 282 height 10
select select "24c4516e-7a9f-48a4-a0b5-6d857a377a6e"
select select "10"
select select "2025"
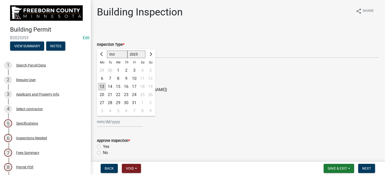
click at [103, 120] on div "Jan Feb Mar Apr May Jun Jul Aug Sep Oct Nov Dec 1525 1526 1527 1528 1529 1530 1…" at bounding box center [120, 121] width 46 height 10
click at [102, 54] on span "Previous month" at bounding box center [102, 54] width 4 height 4
select select "9"
click at [133, 94] on div "26" at bounding box center [134, 95] width 8 height 8
type input "[DATE]"
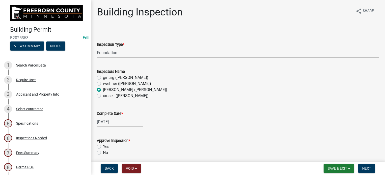
scroll to position [51, 0]
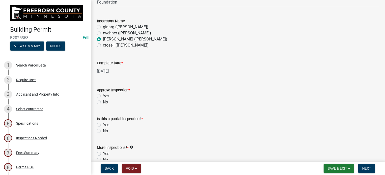
click at [103, 96] on label "Yes" at bounding box center [106, 96] width 6 height 6
click at [103, 96] on input "Yes" at bounding box center [104, 94] width 3 height 3
radio input "true"
click at [103, 132] on label "No" at bounding box center [105, 131] width 5 height 6
click at [103, 131] on input "No" at bounding box center [104, 129] width 3 height 3
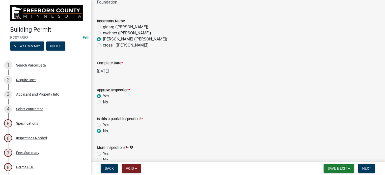
radio input "true"
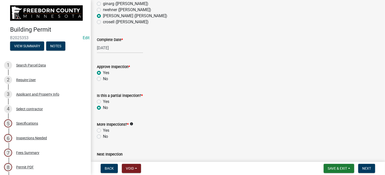
scroll to position [101, 0]
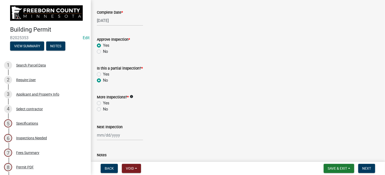
click at [103, 102] on label "Yes" at bounding box center [106, 103] width 6 height 6
click at [103, 102] on input "Yes" at bounding box center [104, 101] width 3 height 3
radio input "true"
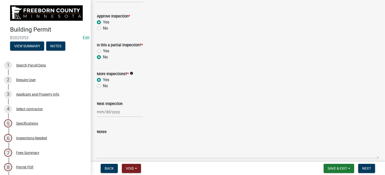
scroll to position [152, 0]
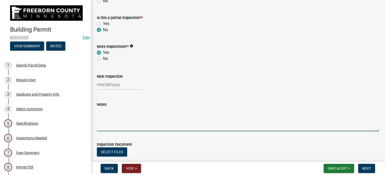
click at [107, 125] on textarea "Notes" at bounding box center [238, 119] width 282 height 24
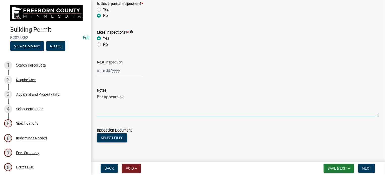
scroll to position [178, 0]
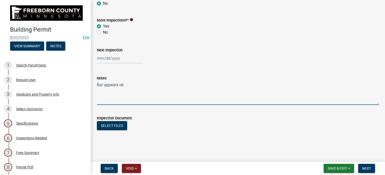
type textarea "Bar appears ok"
click at [341, 168] on span "Save & Exit" at bounding box center [337, 168] width 19 height 4
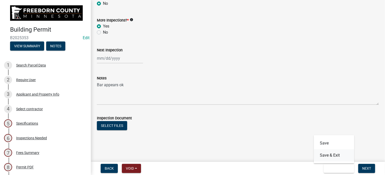
click at [340, 155] on button "Save & Exit" at bounding box center [334, 155] width 40 height 12
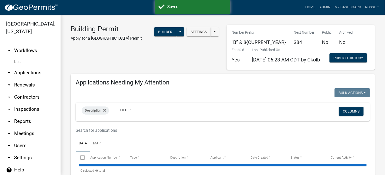
select select "2: 50"
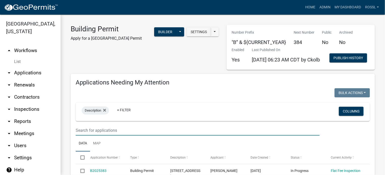
click at [90, 135] on input "text" at bounding box center [198, 130] width 244 height 10
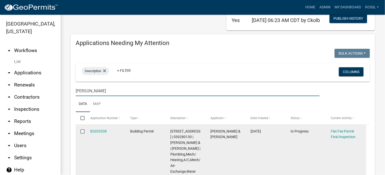
scroll to position [101, 0]
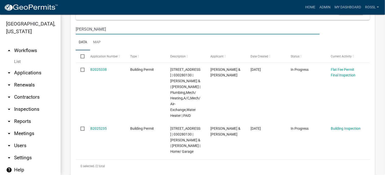
type input "jones"
click at [147, 50] on ul "Data Map" at bounding box center [223, 42] width 294 height 16
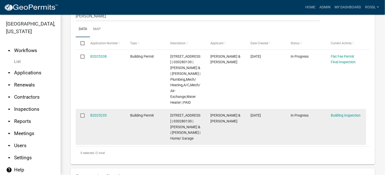
scroll to position [126, 0]
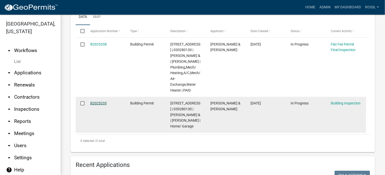
click at [98, 105] on link "B2025235" at bounding box center [98, 103] width 16 height 4
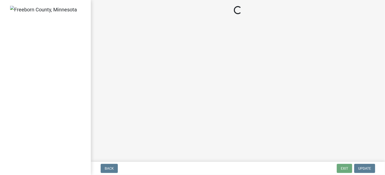
select select "8db2c0cf-3181-45d2-8b43-567b2b747cb3"
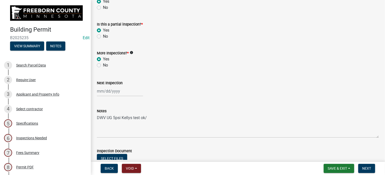
scroll to position [178, 0]
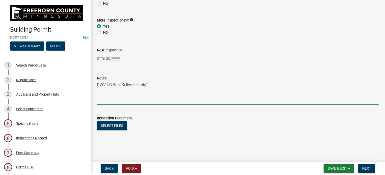
click at [119, 97] on textarea "DWV UG 5psi Kellys test ok/" at bounding box center [238, 93] width 282 height 24
click at [163, 97] on textarea "DWV UG 5psi Kellys test ok/" at bounding box center [238, 93] width 282 height 24
type textarea "DWV UG 5psi Kellys test ok/"
click at [28, 44] on button "View Summary" at bounding box center [27, 45] width 34 height 9
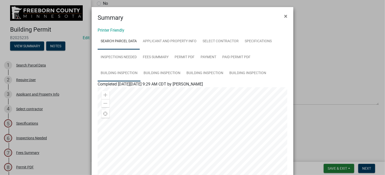
click at [118, 73] on link "Building Inspection" at bounding box center [119, 73] width 43 height 16
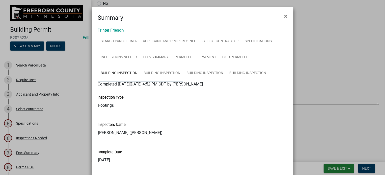
click at [152, 71] on link "Building Inspection" at bounding box center [162, 73] width 43 height 16
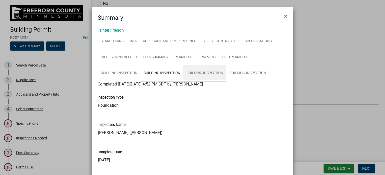
click at [210, 70] on link "Building Inspection" at bounding box center [205, 73] width 43 height 16
click at [176, 73] on link "Building Inspection" at bounding box center [162, 73] width 43 height 16
click at [204, 72] on link "Building Inspection" at bounding box center [205, 73] width 43 height 16
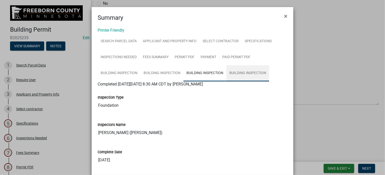
click at [235, 73] on link "Building Inspection" at bounding box center [248, 73] width 43 height 16
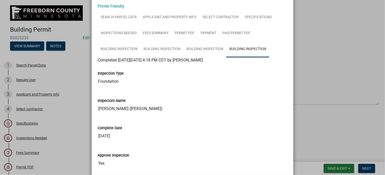
scroll to position [0, 0]
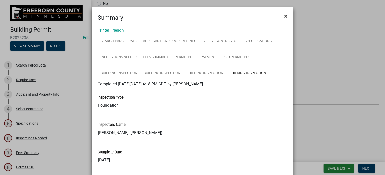
click at [284, 16] on span "×" at bounding box center [285, 16] width 3 height 7
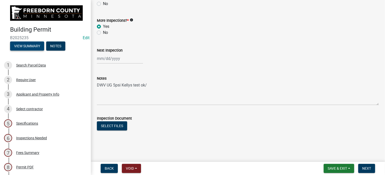
scroll to position [178, 0]
click at [331, 167] on span "Save & Exit" at bounding box center [337, 168] width 19 height 4
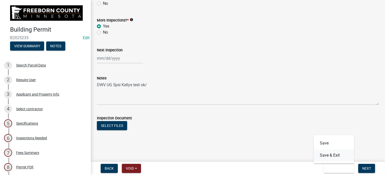
click at [327, 156] on button "Save & Exit" at bounding box center [334, 155] width 40 height 12
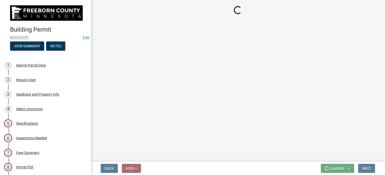
scroll to position [0, 0]
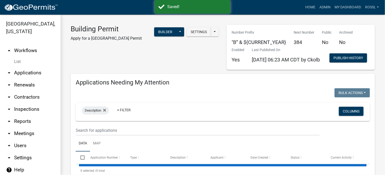
select select "2: 50"
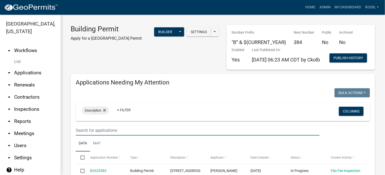
click at [112, 135] on input "text" at bounding box center [198, 130] width 244 height 10
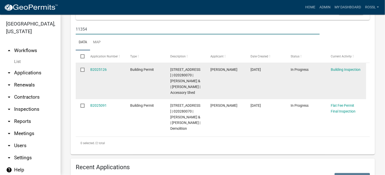
scroll to position [126, 0]
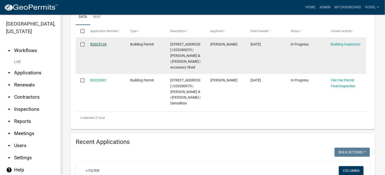
type input "11354"
click at [95, 46] on link "B2025126" at bounding box center [98, 44] width 16 height 4
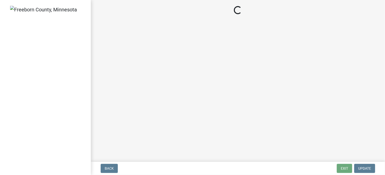
select select "e4c6fd36-07c0-4405-95b8-46d18970d414"
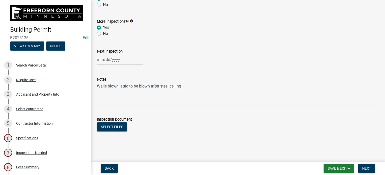
scroll to position [178, 0]
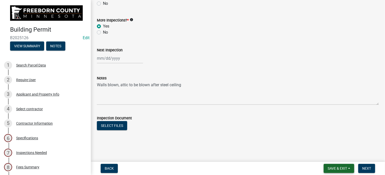
click at [336, 168] on span "Save & Exit" at bounding box center [337, 168] width 19 height 4
click at [341, 154] on button "Save & Exit" at bounding box center [334, 155] width 40 height 12
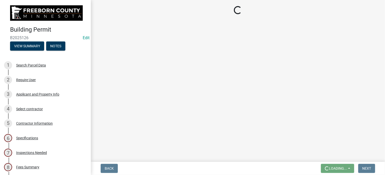
scroll to position [0, 0]
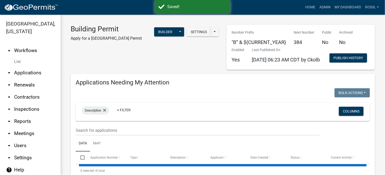
select select "2: 50"
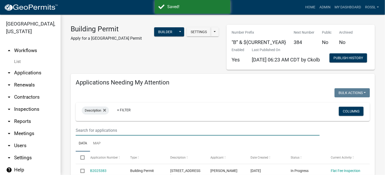
click at [103, 135] on input "text" at bounding box center [198, 130] width 244 height 10
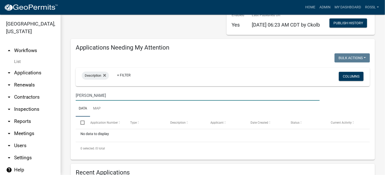
scroll to position [76, 0]
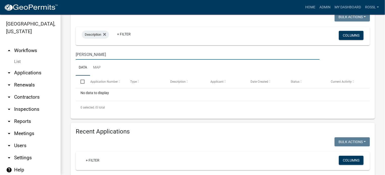
type input "henke"
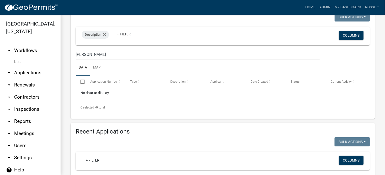
click at [127, 76] on ul "Data Map" at bounding box center [223, 68] width 294 height 16
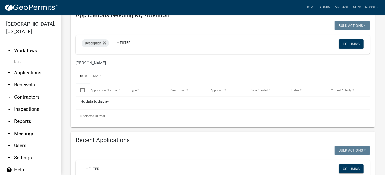
scroll to position [0, 0]
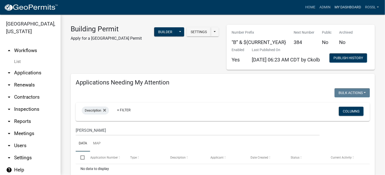
click at [349, 7] on link "My Dashboard" at bounding box center [348, 8] width 31 height 10
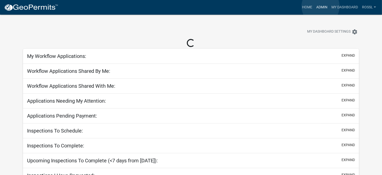
click at [320, 6] on link "Admin" at bounding box center [321, 8] width 15 height 10
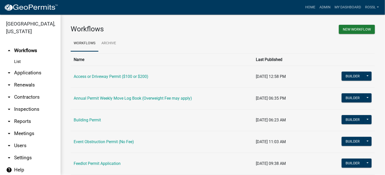
click at [94, 119] on link "Building Permit" at bounding box center [87, 119] width 27 height 5
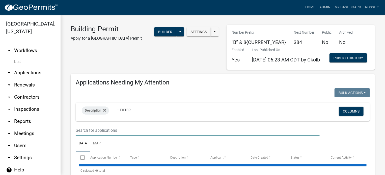
click at [126, 135] on input "text" at bounding box center [198, 130] width 244 height 10
select select "2: 50"
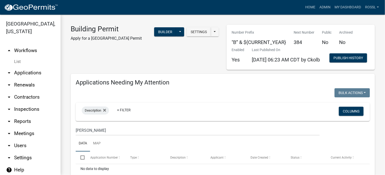
click at [180, 151] on ul "Data Map" at bounding box center [223, 143] width 294 height 16
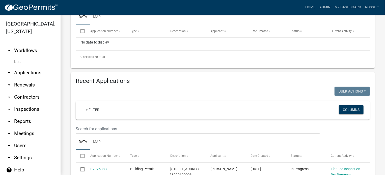
scroll to position [76, 0]
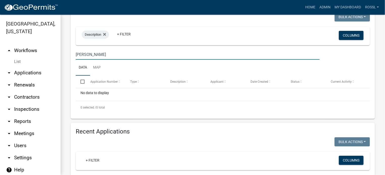
click at [92, 60] on input "henke" at bounding box center [198, 54] width 244 height 10
type input "h"
select select "2: 50"
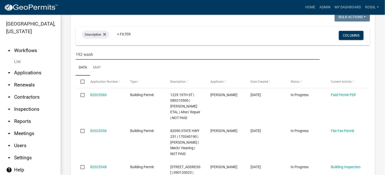
type input "192 wash"
click at [132, 76] on ul "Data Map" at bounding box center [223, 68] width 294 height 16
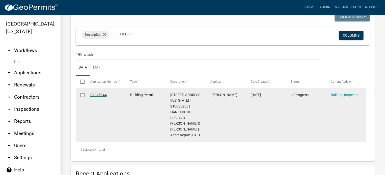
click at [96, 97] on link "B2025344" at bounding box center [98, 95] width 16 height 4
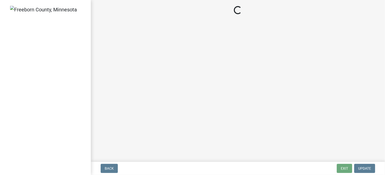
select select "8db2c0cf-3181-45d2-8b43-567b2b747cb3"
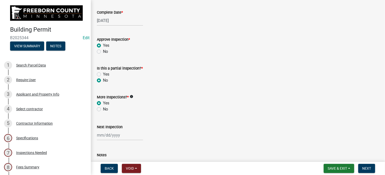
scroll to position [178, 0]
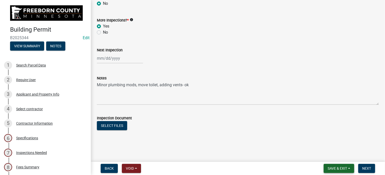
click at [333, 169] on span "Save & Exit" at bounding box center [337, 168] width 19 height 4
click at [329, 156] on button "Save & Exit" at bounding box center [334, 155] width 40 height 12
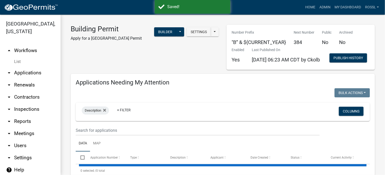
select select "2: 50"
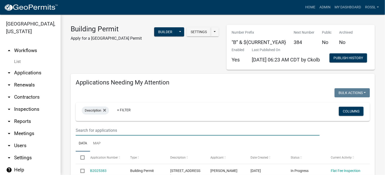
click at [108, 135] on input "text" at bounding box center [198, 130] width 244 height 10
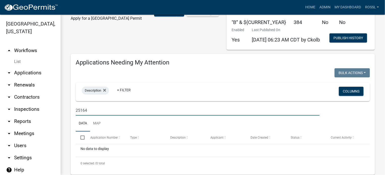
scroll to position [51, 0]
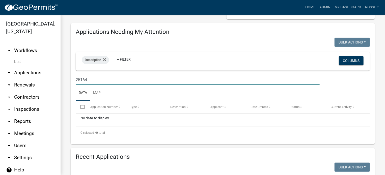
type input "25164"
click at [133, 101] on ul "Data Map" at bounding box center [223, 93] width 294 height 16
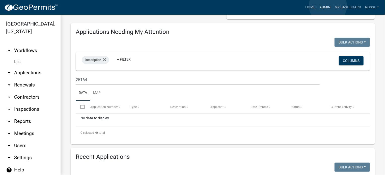
click at [328, 6] on link "Admin" at bounding box center [325, 8] width 15 height 10
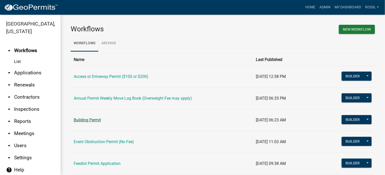
click at [95, 121] on link "Building Permit" at bounding box center [87, 119] width 27 height 5
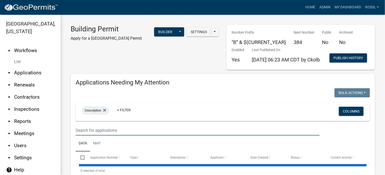
click at [90, 135] on input "text" at bounding box center [198, 130] width 244 height 10
select select "2: 50"
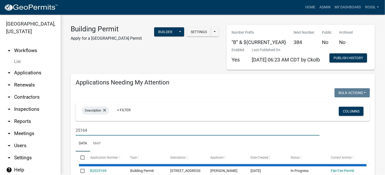
click at [137, 135] on input "25164" at bounding box center [198, 130] width 244 height 10
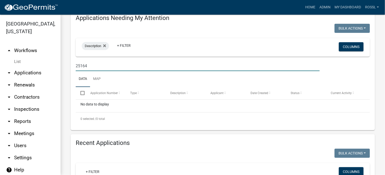
scroll to position [101, 0]
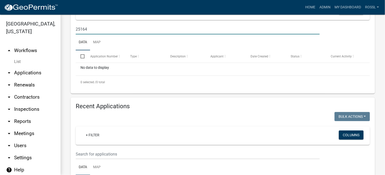
type input "25164"
click at [141, 50] on ul "Data Map" at bounding box center [223, 42] width 294 height 16
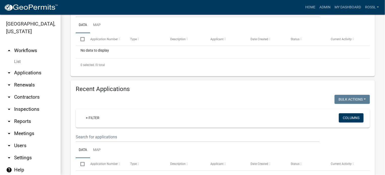
scroll to position [202, 0]
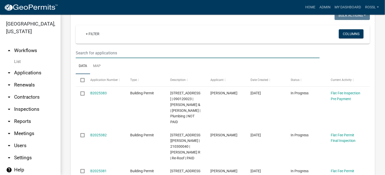
click at [102, 58] on input "text" at bounding box center [198, 53] width 244 height 10
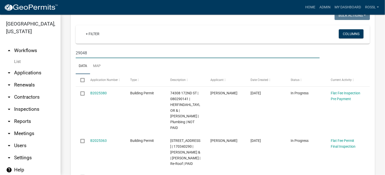
type input "29048"
click at [108, 74] on ul "Data Map" at bounding box center [223, 66] width 294 height 16
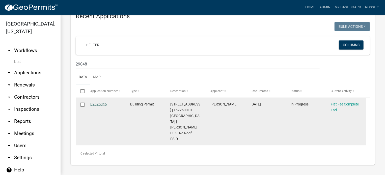
click at [103, 106] on link "B2025346" at bounding box center [98, 104] width 16 height 4
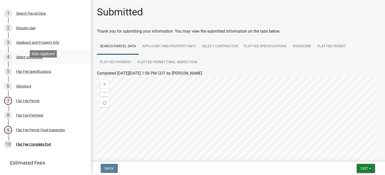
scroll to position [25, 0]
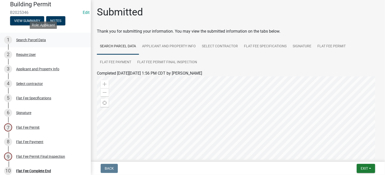
click at [26, 38] on div "Search Parcel Data" at bounding box center [31, 40] width 30 height 4
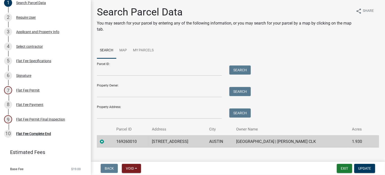
scroll to position [97, 0]
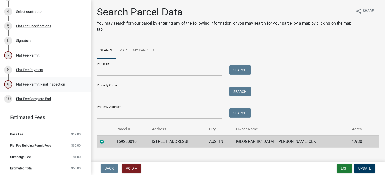
click at [33, 83] on div "Flat Fee Permit Final Inspection" at bounding box center [40, 85] width 49 height 4
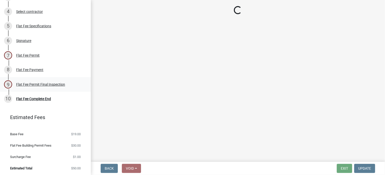
select select "3613e5d6-c0da-40a7-83d4-d5638b2e6124"
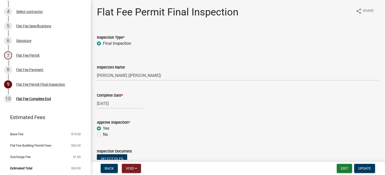
scroll to position [76, 0]
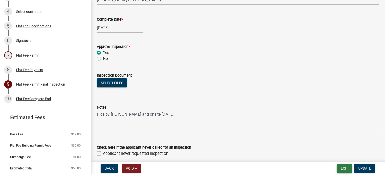
click at [350, 169] on button "Exit" at bounding box center [344, 168] width 15 height 9
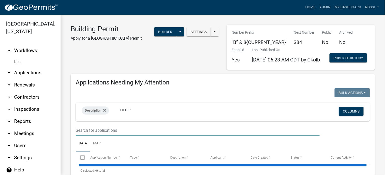
click at [147, 135] on input "text" at bounding box center [198, 130] width 244 height 10
select select "2: 50"
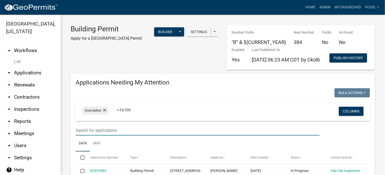
click at [119, 135] on input "text" at bounding box center [198, 130] width 244 height 10
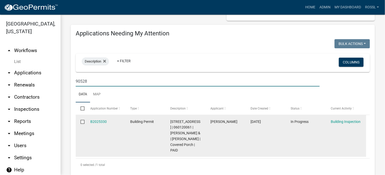
scroll to position [51, 0]
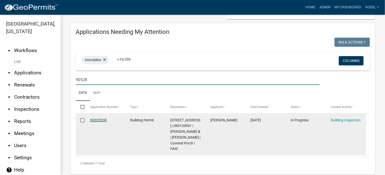
type input "90528"
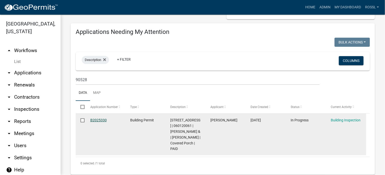
click at [104, 122] on link "B2025330" at bounding box center [98, 120] width 16 height 4
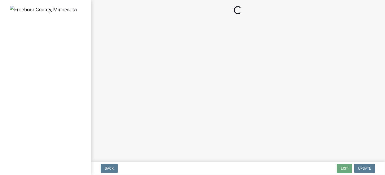
select select "306567ba-5481-4577-869f-56a75bb08b28"
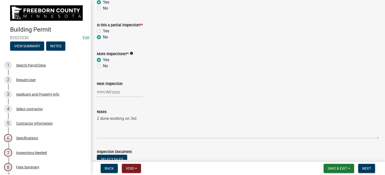
scroll to position [178, 0]
